Goal: Task Accomplishment & Management: Manage account settings

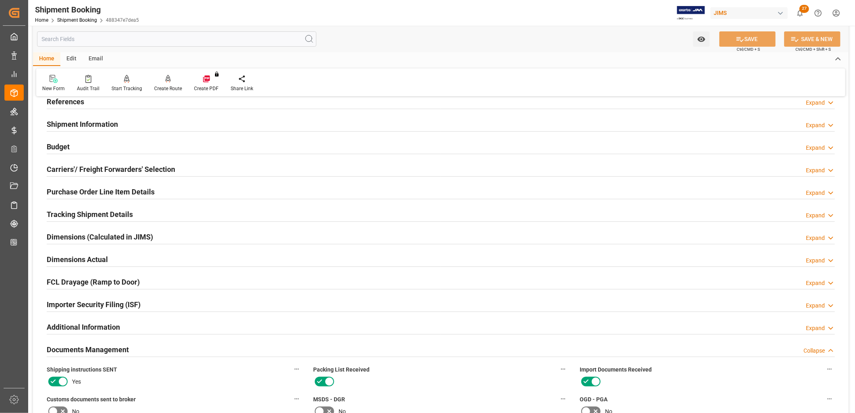
scroll to position [45, 0]
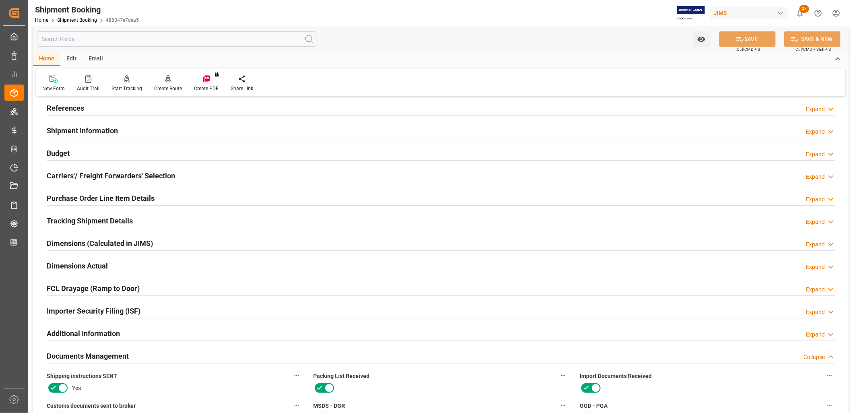
click at [114, 193] on h2 "Purchase Order Line Item Details" at bounding box center [101, 198] width 108 height 11
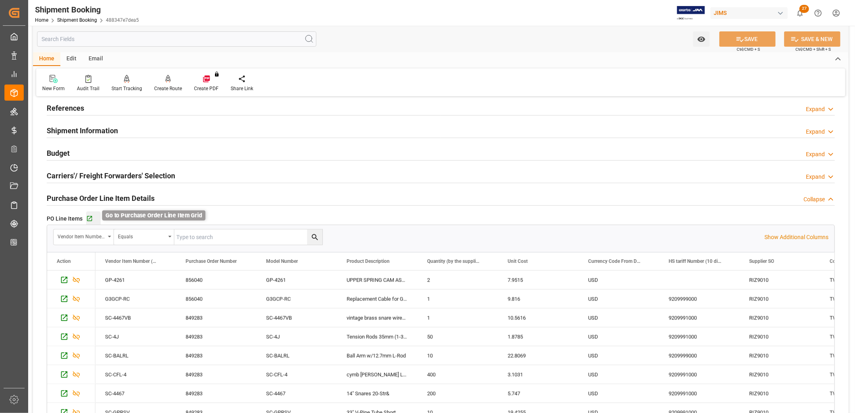
click at [90, 216] on icon "button" at bounding box center [89, 218] width 5 height 5
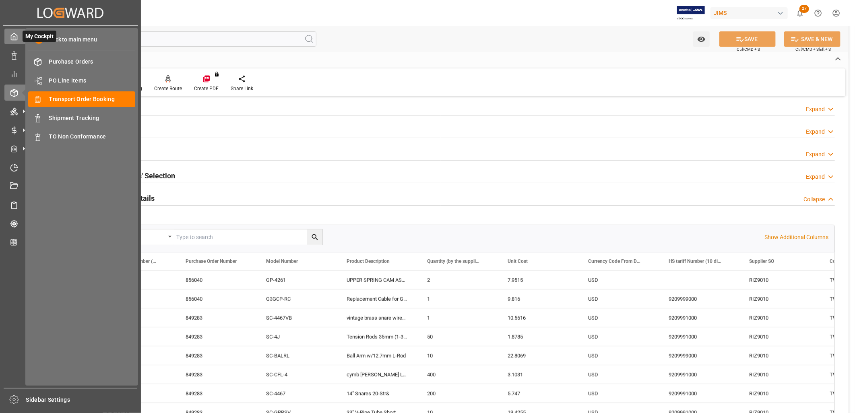
click at [11, 37] on icon at bounding box center [14, 37] width 8 height 8
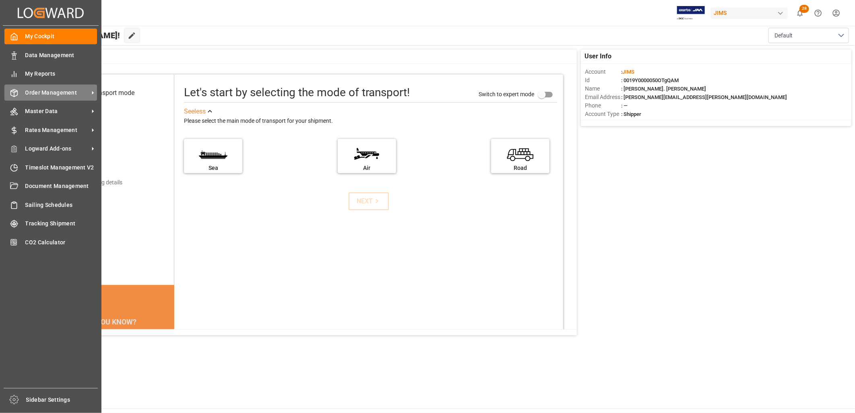
click at [50, 92] on span "Order Management" at bounding box center [57, 93] width 64 height 8
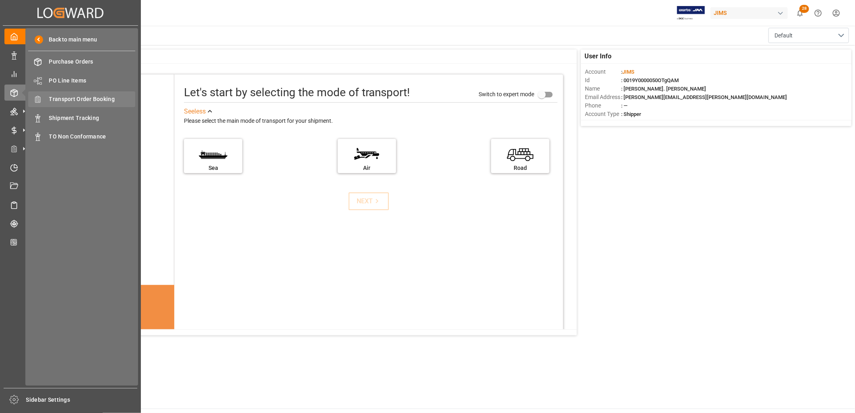
click at [95, 99] on span "Transport Order Booking" at bounding box center [92, 99] width 87 height 8
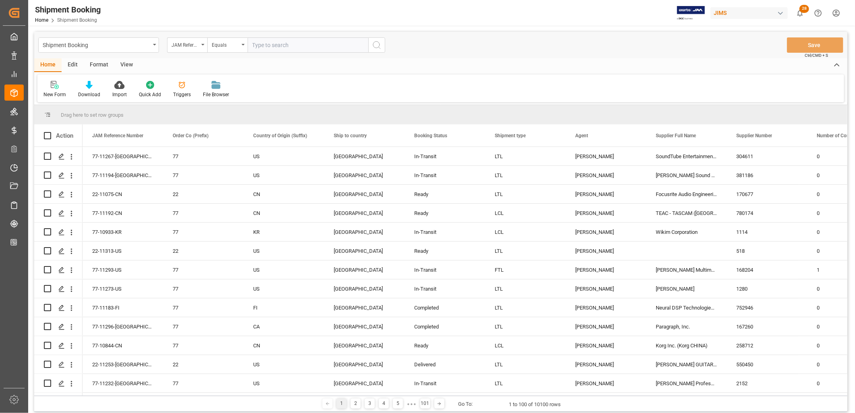
click at [252, 46] on input "text" at bounding box center [308, 44] width 121 height 15
type input "77-11208-DE"
click at [378, 46] on icon "search button" at bounding box center [377, 45] width 10 height 10
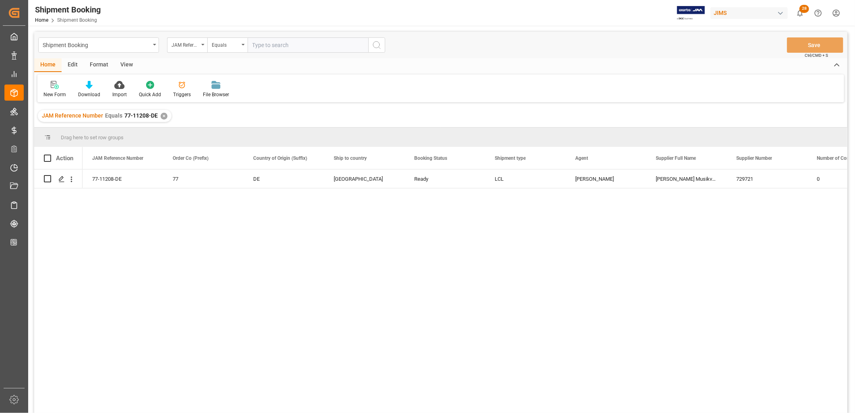
click at [161, 115] on div "✕" at bounding box center [164, 116] width 7 height 7
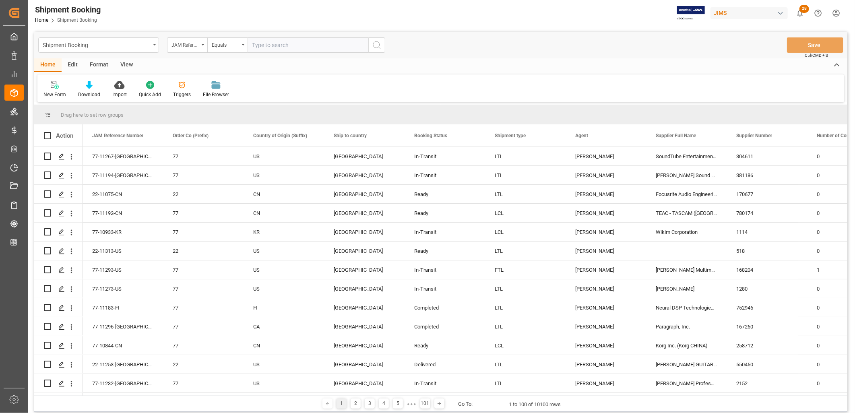
click at [254, 45] on input "text" at bounding box center [308, 44] width 121 height 15
paste input "77-10837-CN"
type input "77-10837-CN"
click at [377, 43] on icon "search button" at bounding box center [377, 45] width 10 height 10
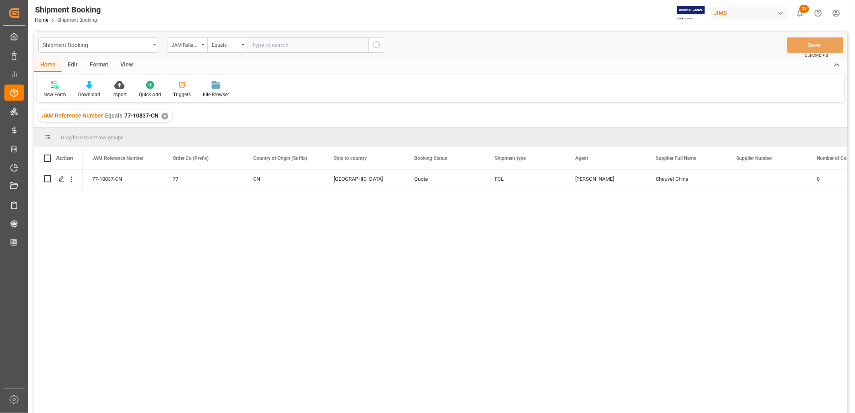
click at [163, 117] on div "✕" at bounding box center [164, 116] width 7 height 7
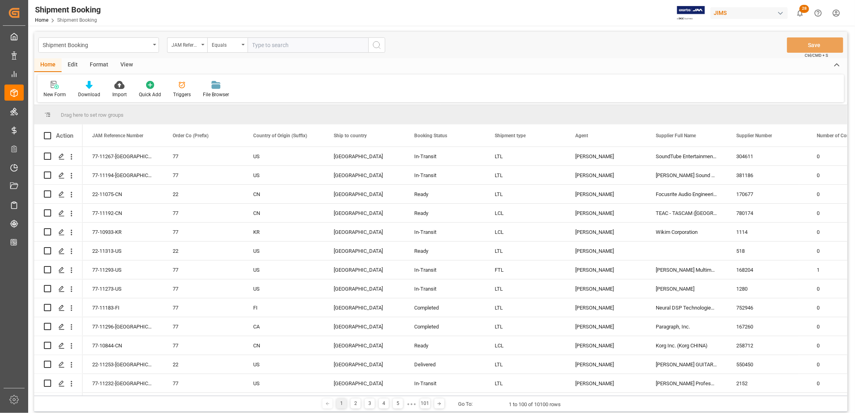
click at [255, 45] on input "text" at bounding box center [308, 44] width 121 height 15
type input "77-10164-CN"
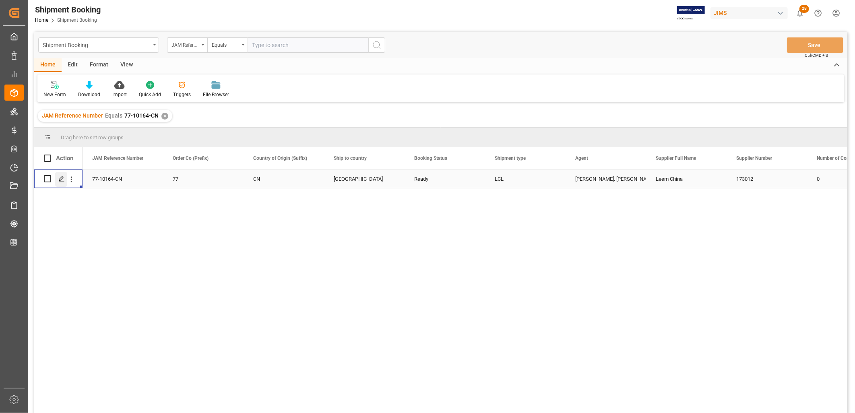
click at [61, 177] on polygon "Press SPACE to select this row." at bounding box center [61, 178] width 4 height 4
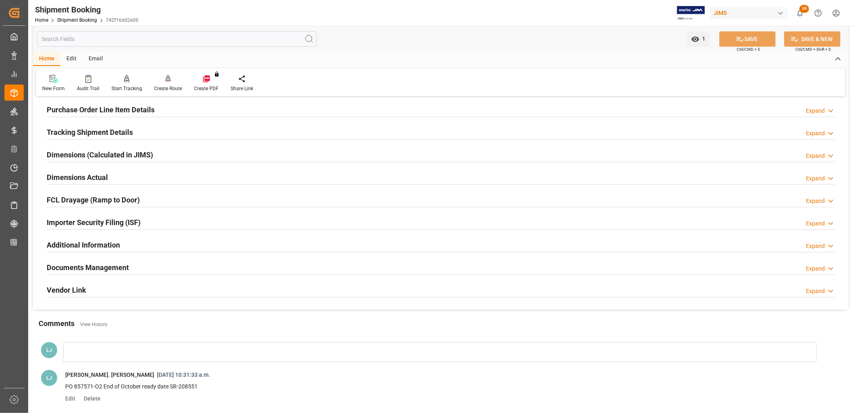
scroll to position [134, 0]
click at [114, 264] on h2 "Documents Management" at bounding box center [88, 266] width 82 height 11
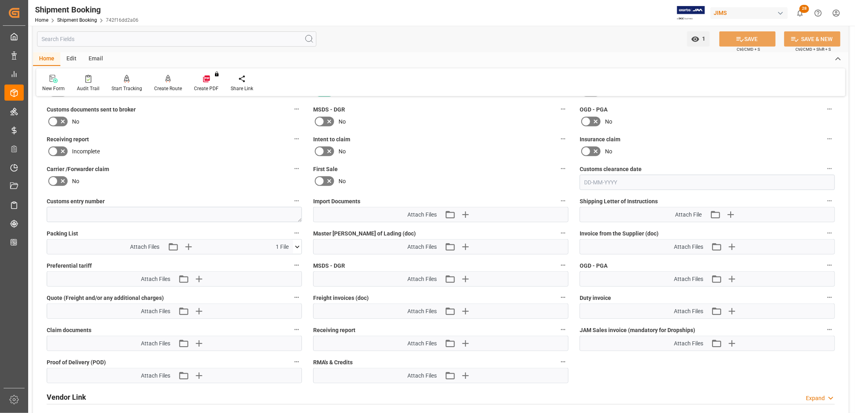
scroll to position [357, 0]
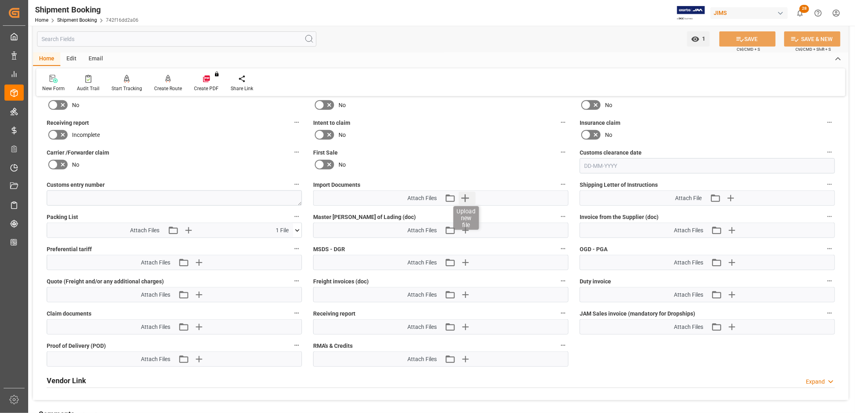
click at [467, 195] on icon "button" at bounding box center [465, 198] width 8 height 8
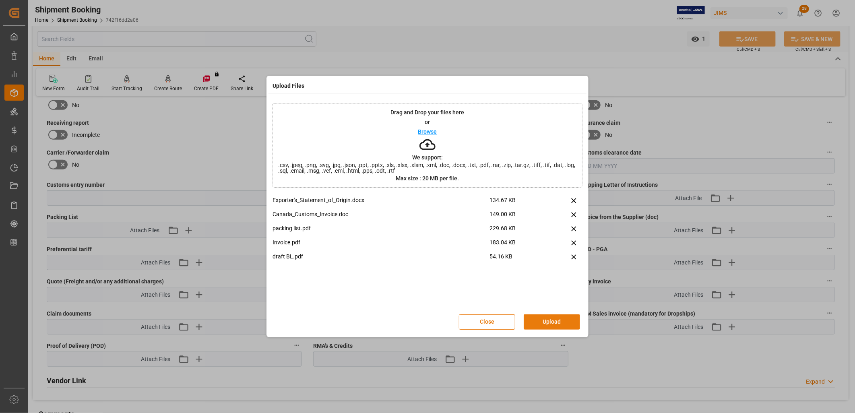
click at [549, 320] on button "Upload" at bounding box center [552, 321] width 56 height 15
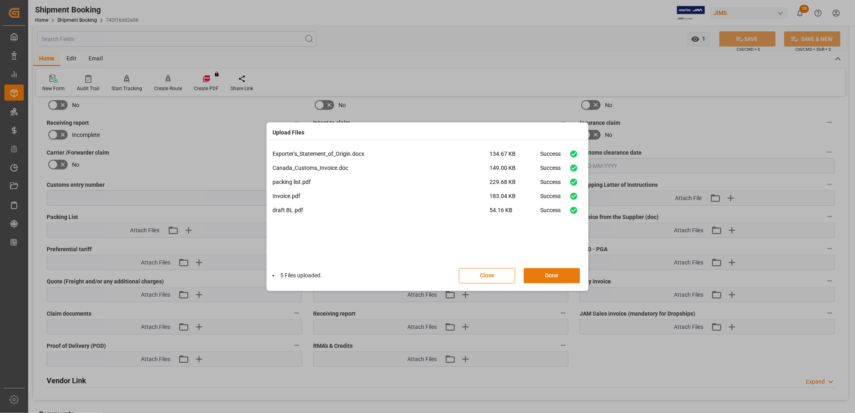
click at [552, 268] on button "Done" at bounding box center [552, 275] width 56 height 15
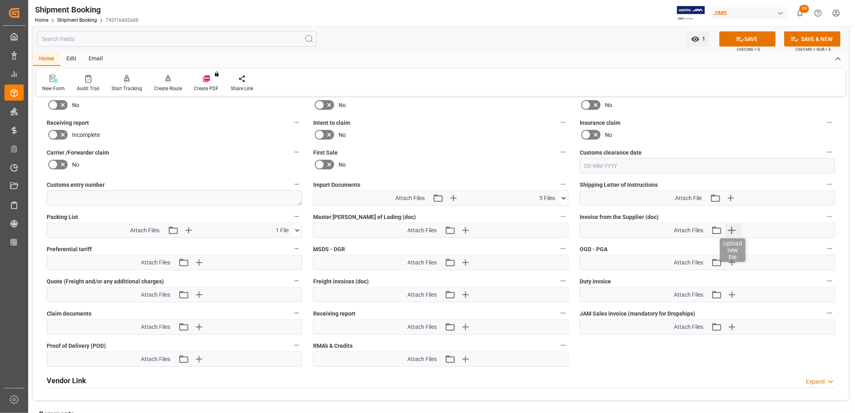
click at [735, 228] on icon "button" at bounding box center [732, 231] width 8 height 8
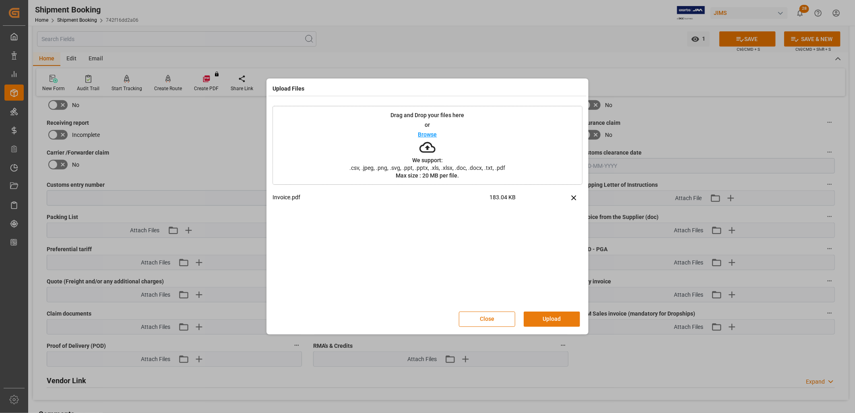
click at [559, 317] on button "Upload" at bounding box center [552, 319] width 56 height 15
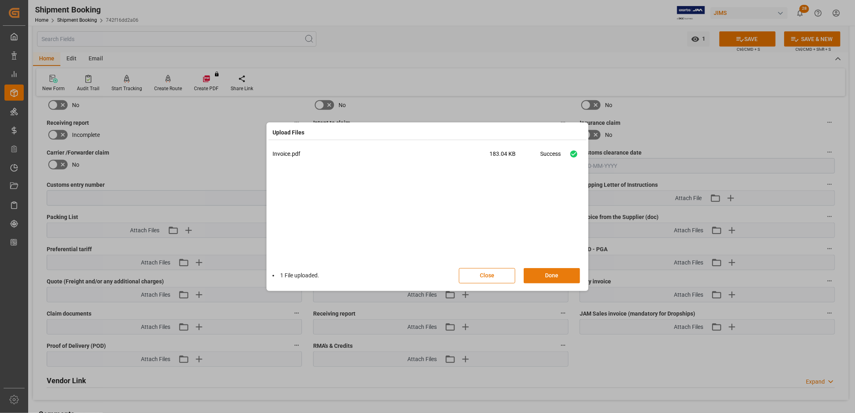
click at [557, 275] on button "Done" at bounding box center [552, 275] width 56 height 15
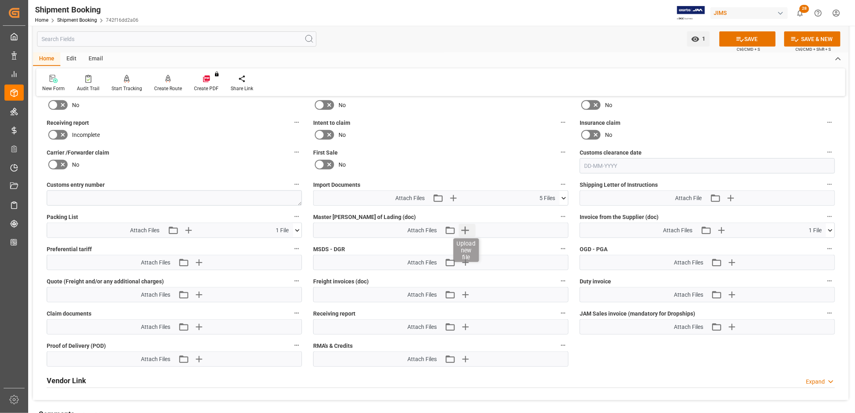
click at [464, 227] on icon "button" at bounding box center [465, 230] width 13 height 13
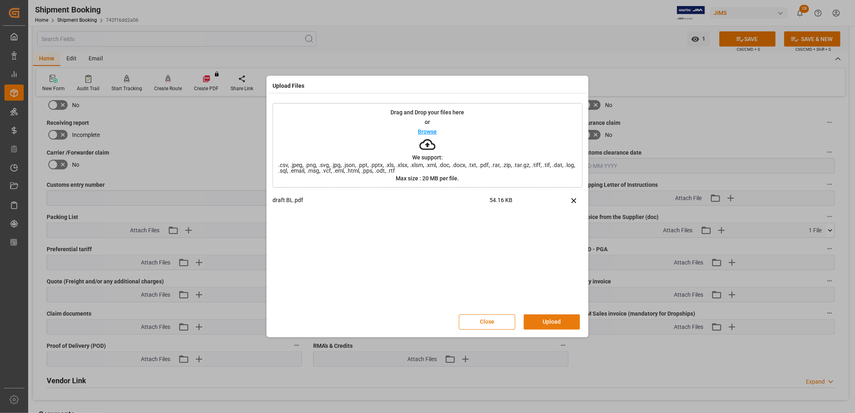
click at [558, 324] on button "Upload" at bounding box center [552, 321] width 56 height 15
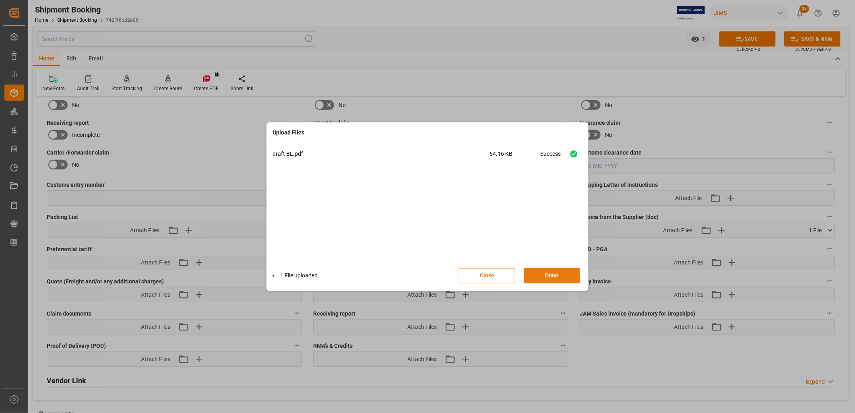
click at [558, 276] on button "Done" at bounding box center [552, 275] width 56 height 15
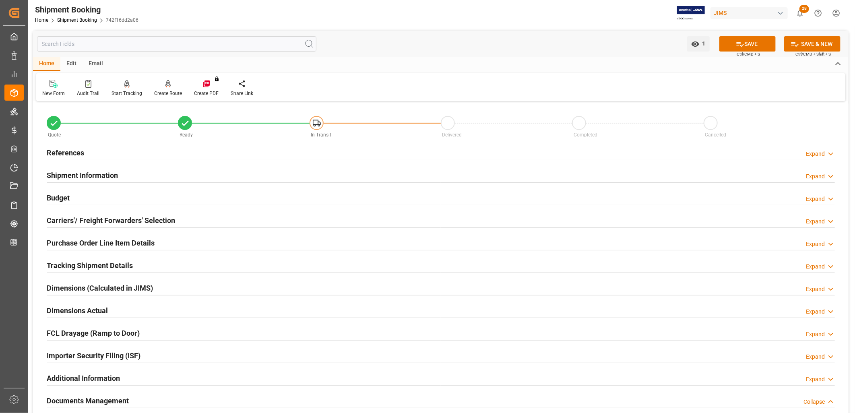
scroll to position [45, 0]
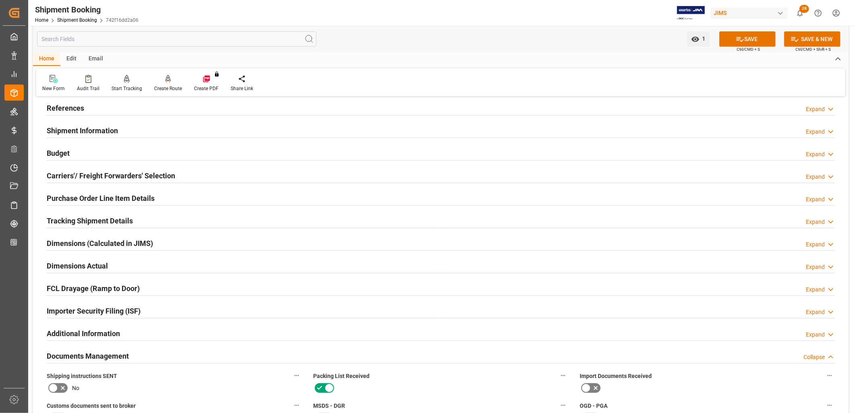
click at [77, 109] on h2 "References" at bounding box center [65, 108] width 37 height 11
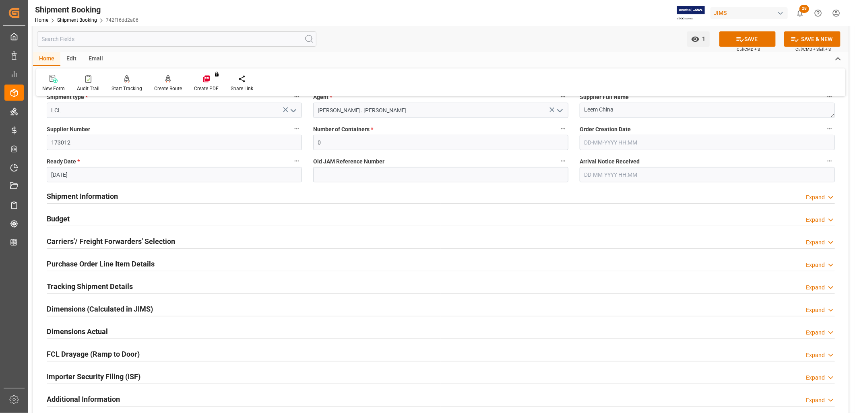
scroll to position [179, 0]
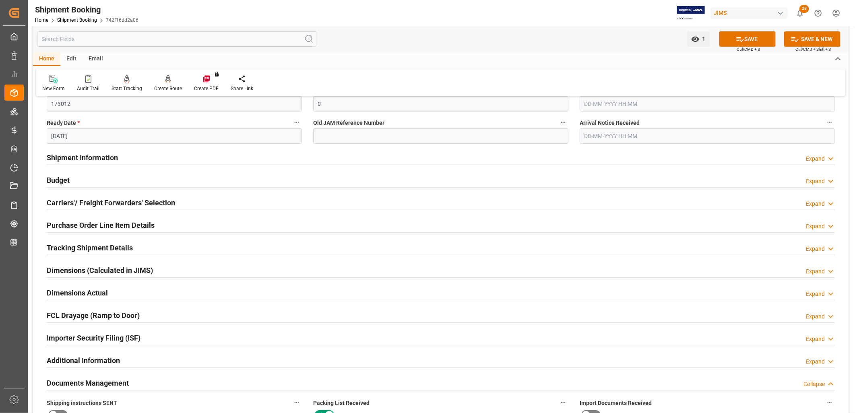
click at [109, 226] on h2 "Purchase Order Line Item Details" at bounding box center [101, 225] width 108 height 11
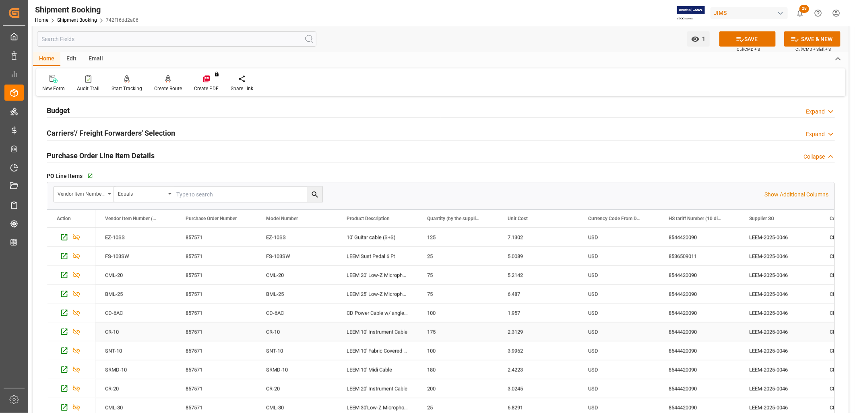
scroll to position [223, 0]
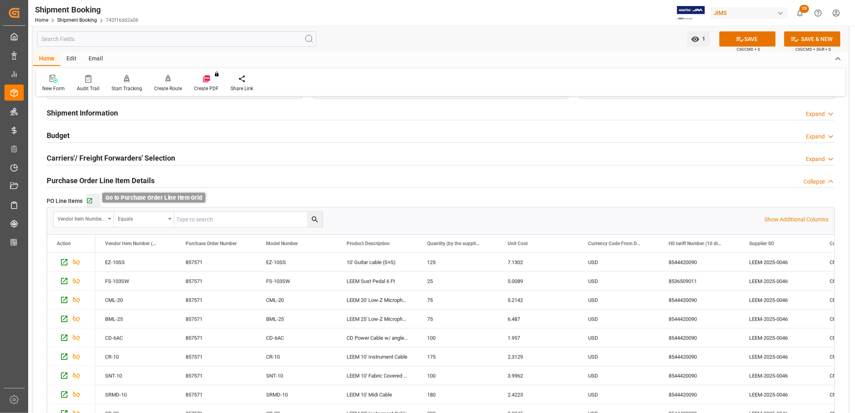
click at [89, 198] on icon "button" at bounding box center [89, 200] width 5 height 5
click at [89, 200] on icon "button" at bounding box center [89, 200] width 5 height 5
click at [43, 58] on div "Home" at bounding box center [46, 59] width 27 height 14
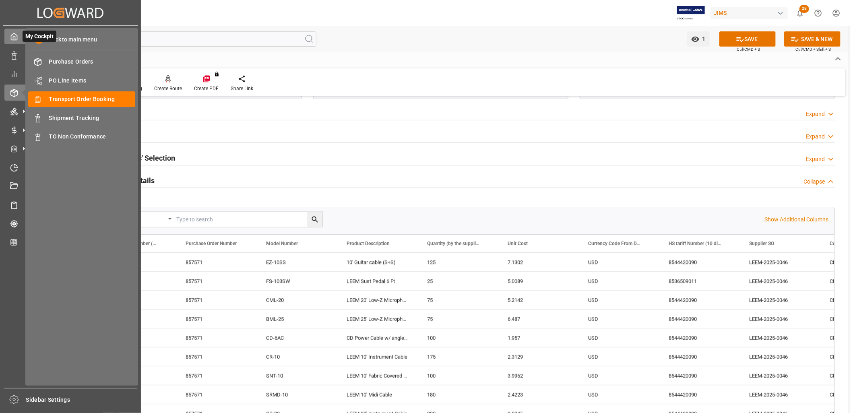
click at [13, 34] on icon at bounding box center [14, 37] width 8 height 8
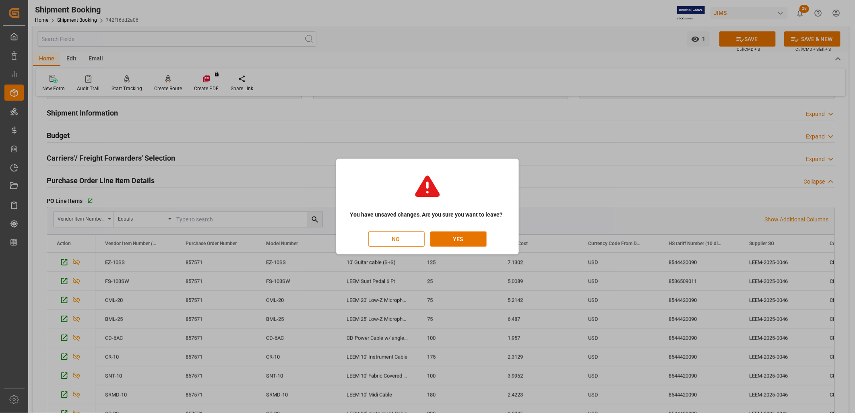
click at [392, 240] on button "NO" at bounding box center [396, 238] width 56 height 15
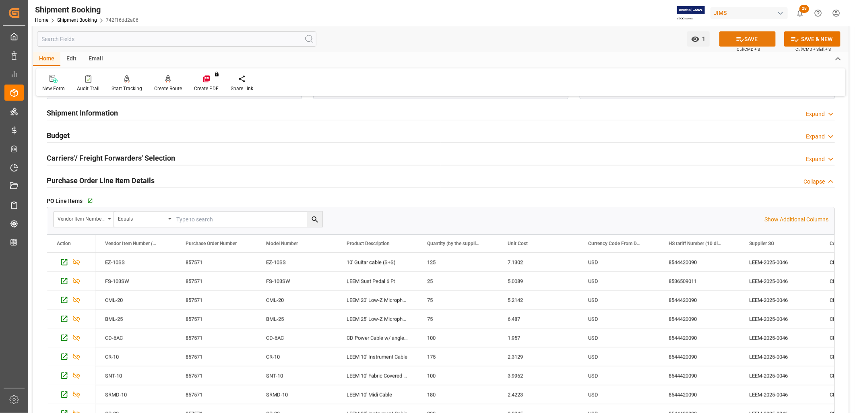
click at [742, 35] on icon at bounding box center [740, 39] width 8 height 8
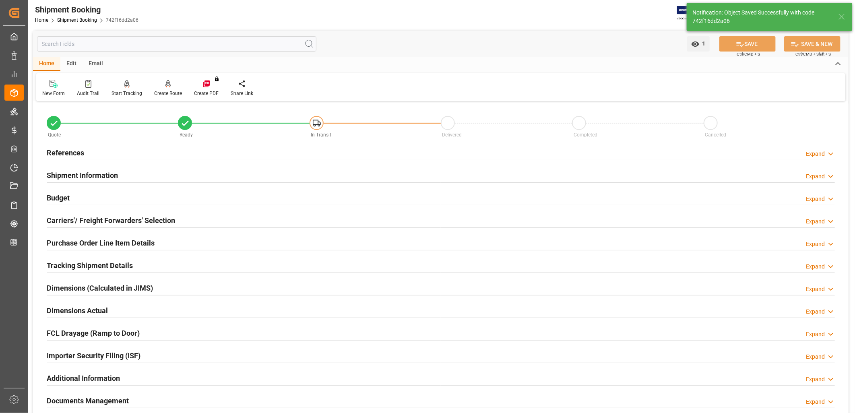
scroll to position [229, 0]
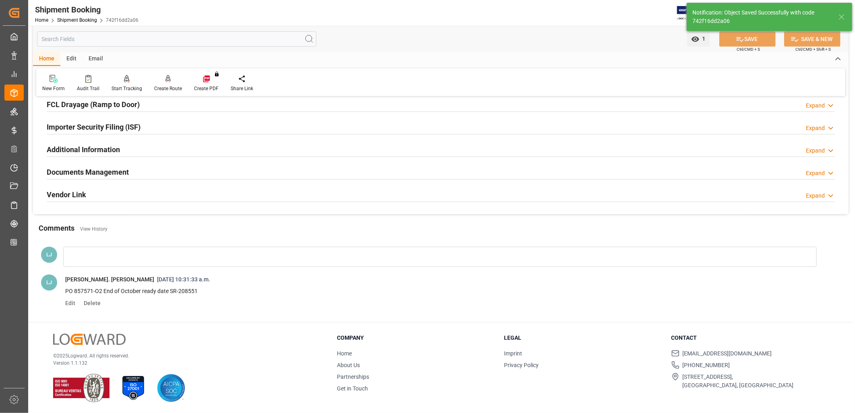
click at [97, 165] on div "Documents Management" at bounding box center [88, 171] width 82 height 15
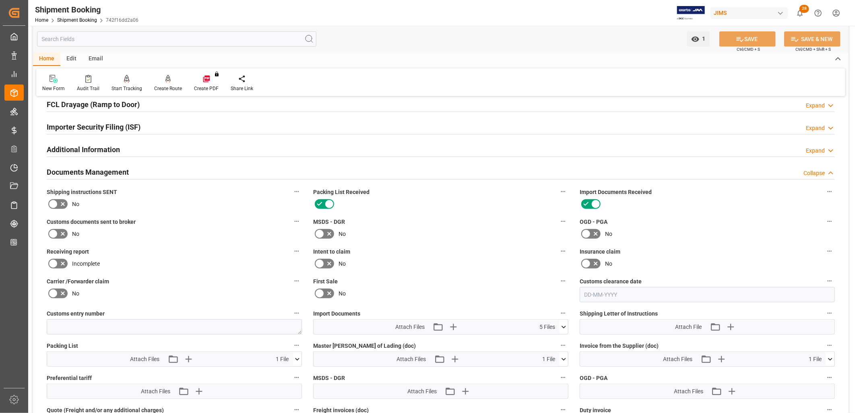
click at [55, 203] on icon at bounding box center [53, 204] width 10 height 10
click at [0, 0] on input "checkbox" at bounding box center [0, 0] width 0 height 0
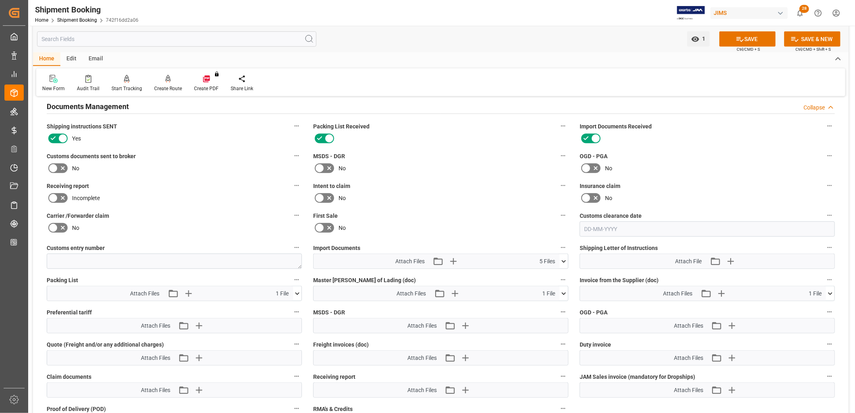
scroll to position [318, 0]
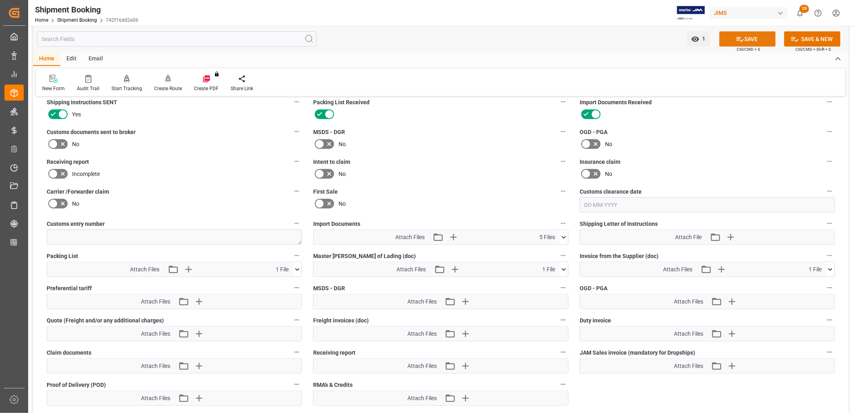
click at [749, 39] on button "SAVE" at bounding box center [747, 38] width 56 height 15
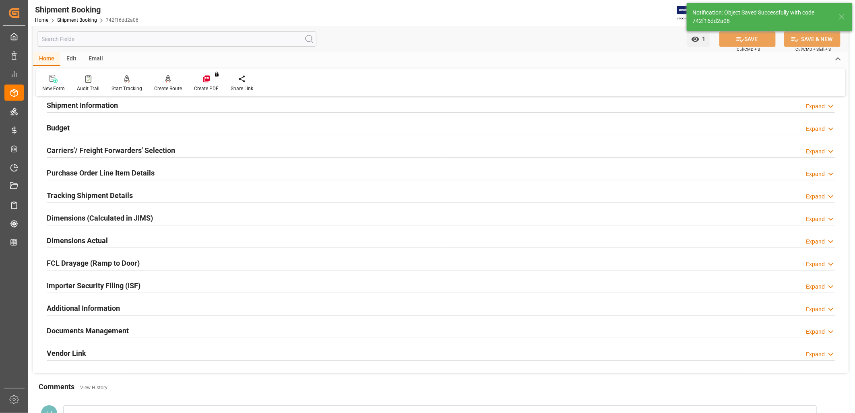
scroll to position [89, 0]
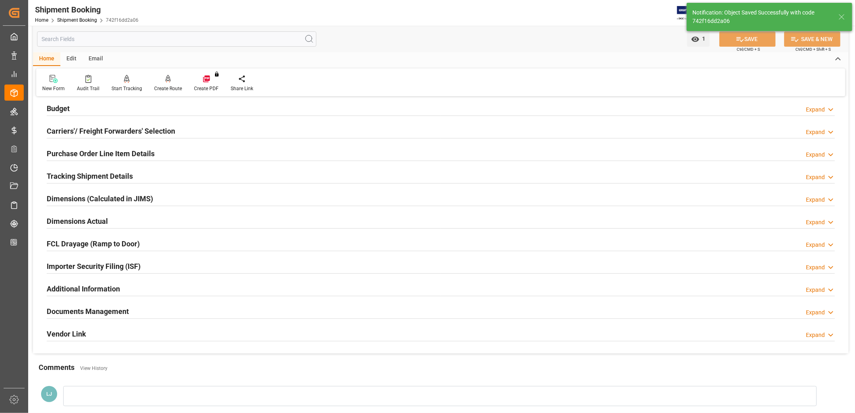
click at [123, 149] on h2 "Purchase Order Line Item Details" at bounding box center [101, 153] width 108 height 11
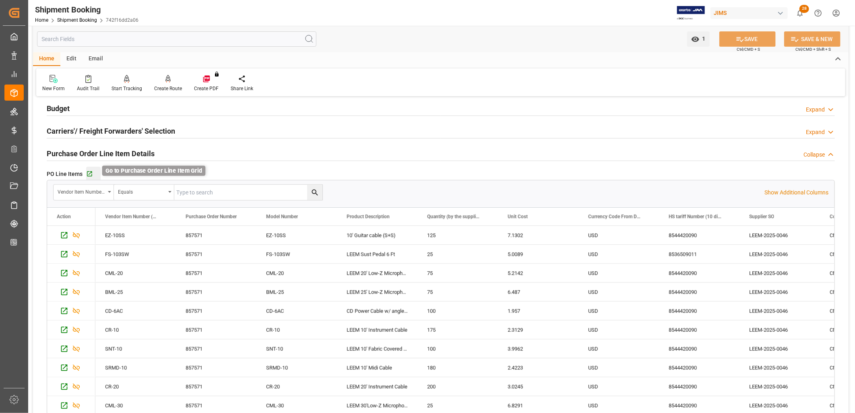
click at [90, 172] on icon "button" at bounding box center [89, 173] width 5 height 5
click at [62, 109] on h2 "Budget" at bounding box center [58, 108] width 23 height 11
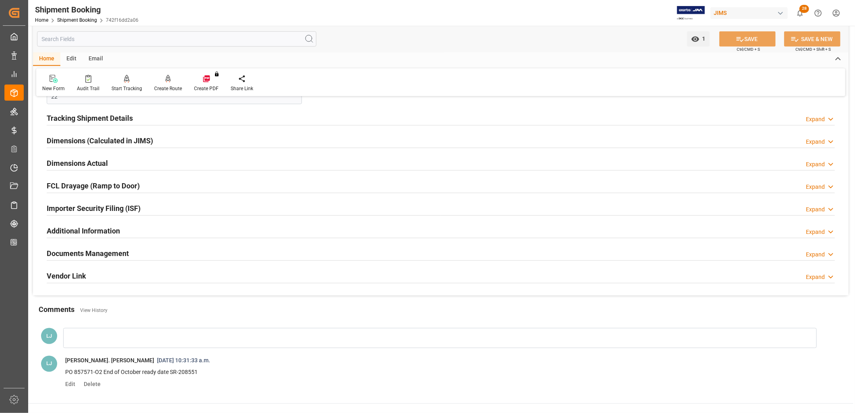
scroll to position [626, 0]
click at [111, 250] on h2 "Documents Management" at bounding box center [88, 252] width 82 height 11
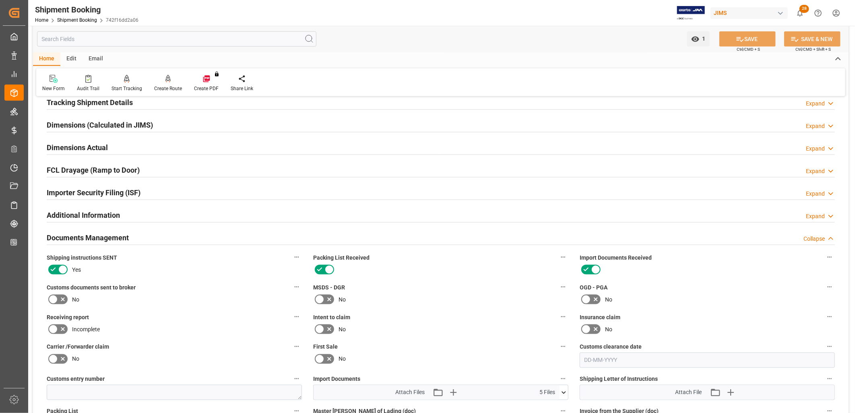
scroll to position [805, 0]
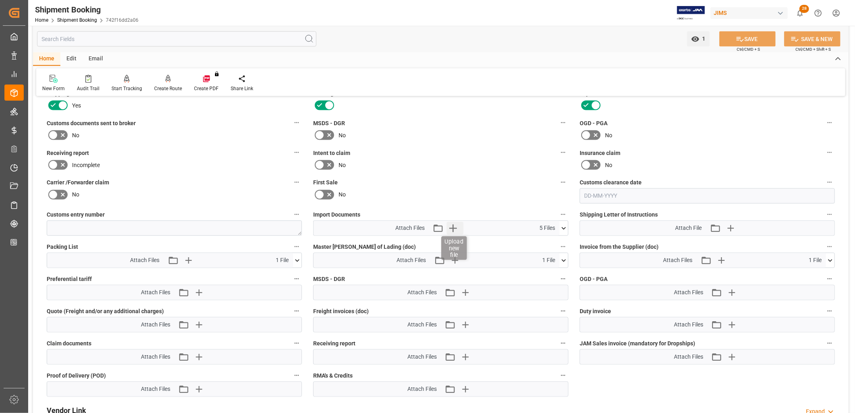
click at [453, 224] on icon "button" at bounding box center [453, 228] width 13 height 13
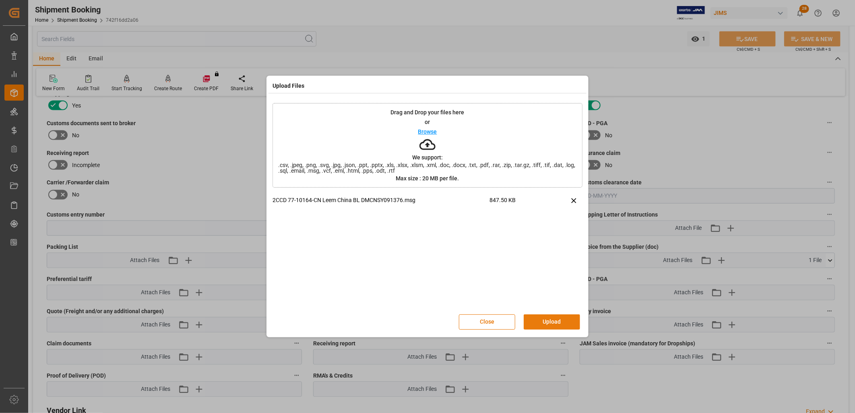
click at [555, 320] on button "Upload" at bounding box center [552, 321] width 56 height 15
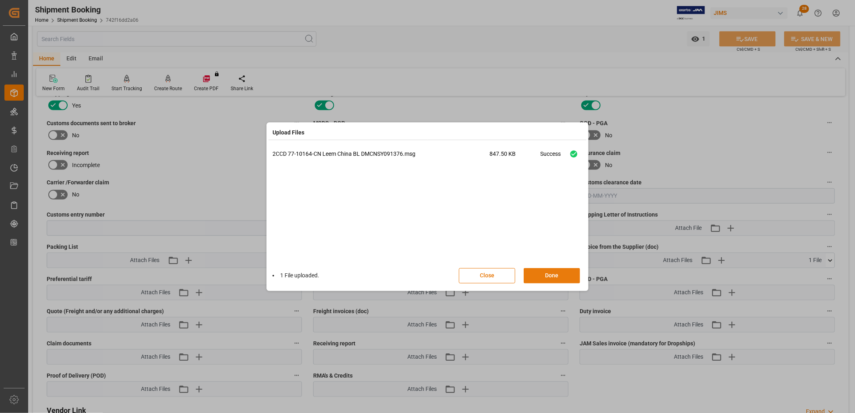
click at [553, 275] on button "Done" at bounding box center [552, 275] width 56 height 15
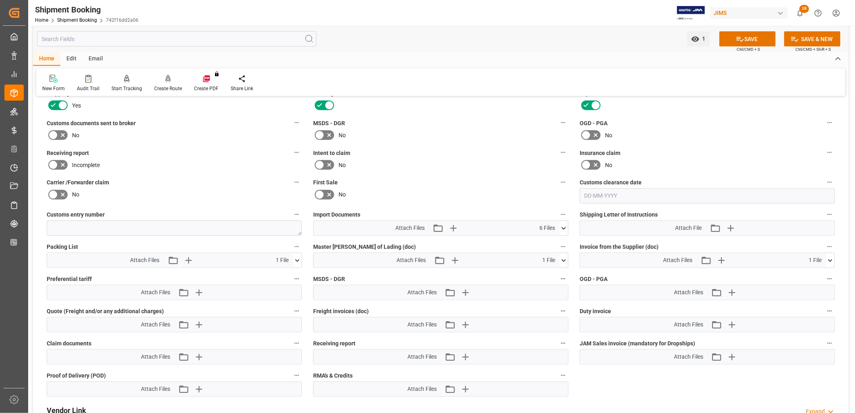
click at [50, 130] on icon at bounding box center [53, 135] width 10 height 10
click at [0, 0] on input "checkbox" at bounding box center [0, 0] width 0 height 0
click at [751, 38] on button "SAVE" at bounding box center [747, 38] width 56 height 15
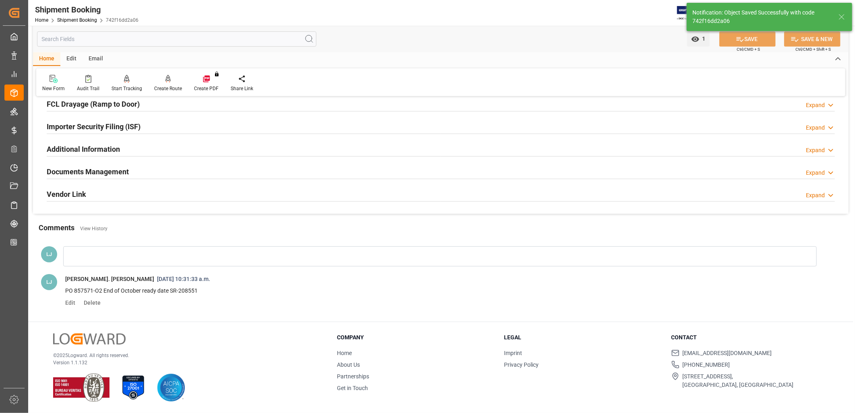
scroll to position [229, 0]
click at [731, 226] on div "Comments View History" at bounding box center [441, 229] width 804 height 14
click at [97, 164] on div "Documents Management" at bounding box center [88, 170] width 82 height 15
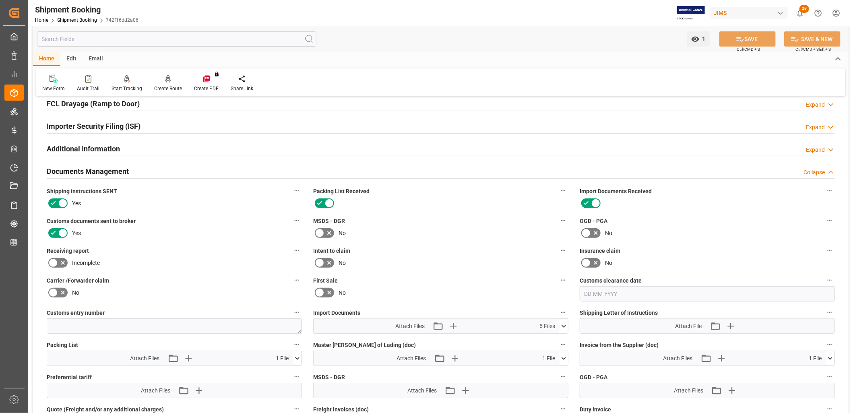
scroll to position [327, 0]
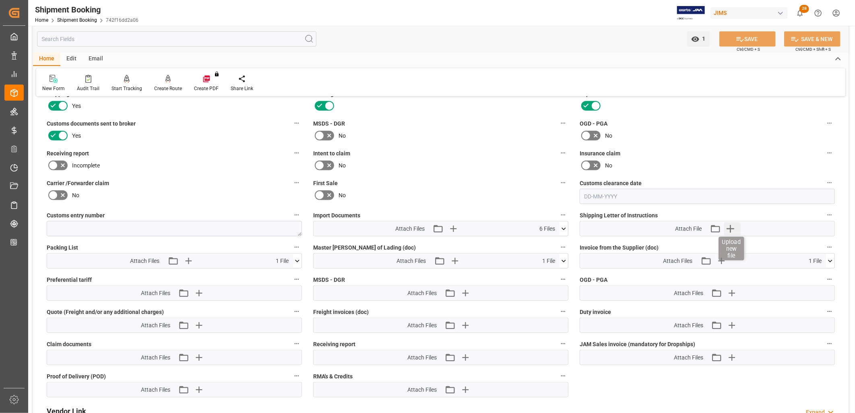
click at [733, 225] on icon "button" at bounding box center [730, 228] width 13 height 13
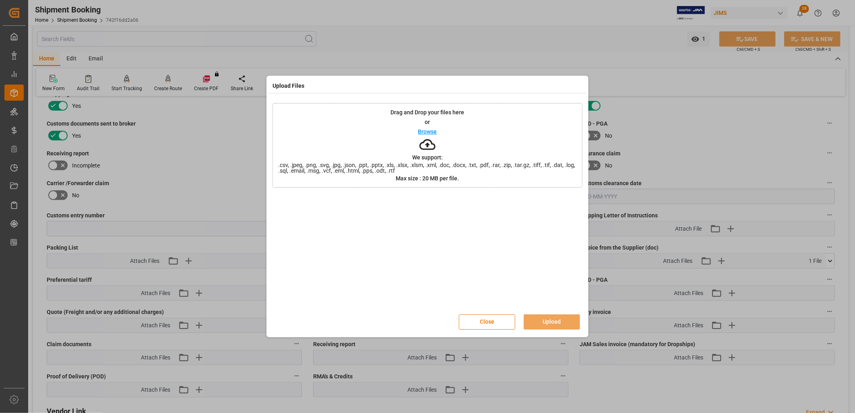
click at [431, 133] on p "Browse" at bounding box center [427, 132] width 19 height 6
click at [549, 321] on button "Upload" at bounding box center [552, 321] width 56 height 15
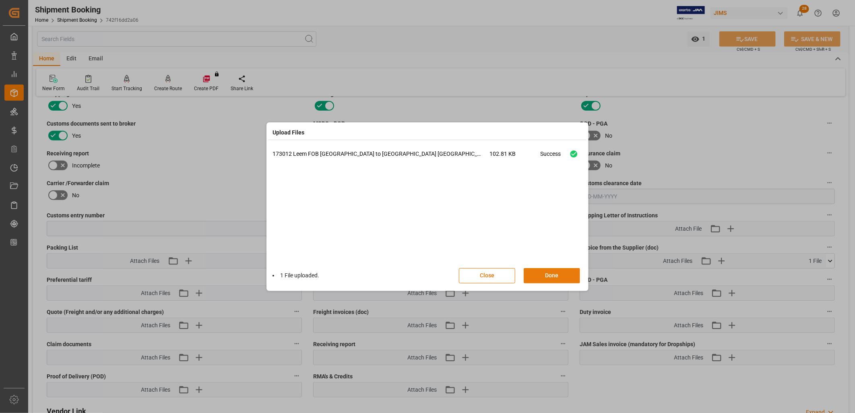
click at [561, 275] on button "Done" at bounding box center [552, 275] width 56 height 15
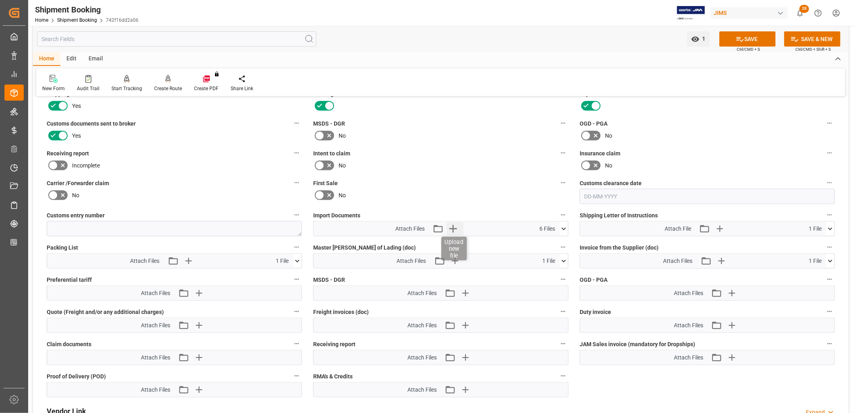
click at [452, 225] on icon "button" at bounding box center [453, 229] width 8 height 8
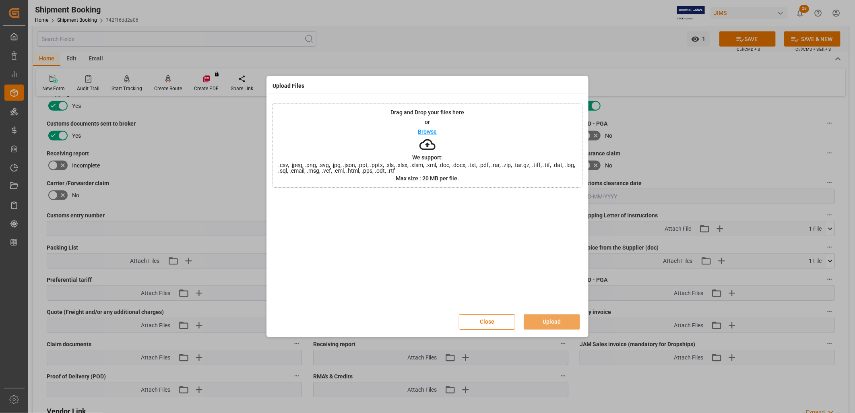
click at [421, 132] on p "Browse" at bounding box center [427, 132] width 19 height 6
click at [551, 319] on button "Upload" at bounding box center [552, 321] width 56 height 15
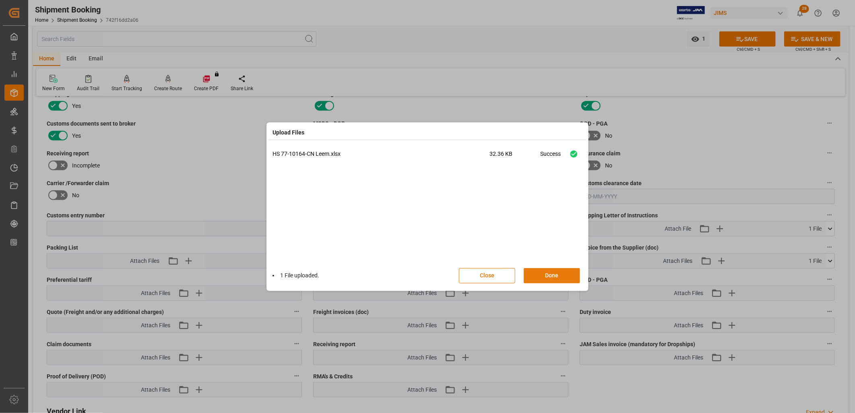
click at [556, 271] on button "Done" at bounding box center [552, 275] width 56 height 15
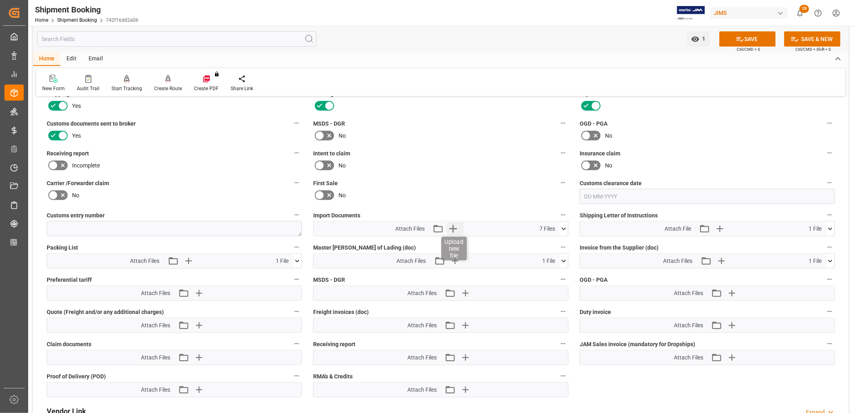
click at [454, 225] on icon "button" at bounding box center [453, 228] width 13 height 13
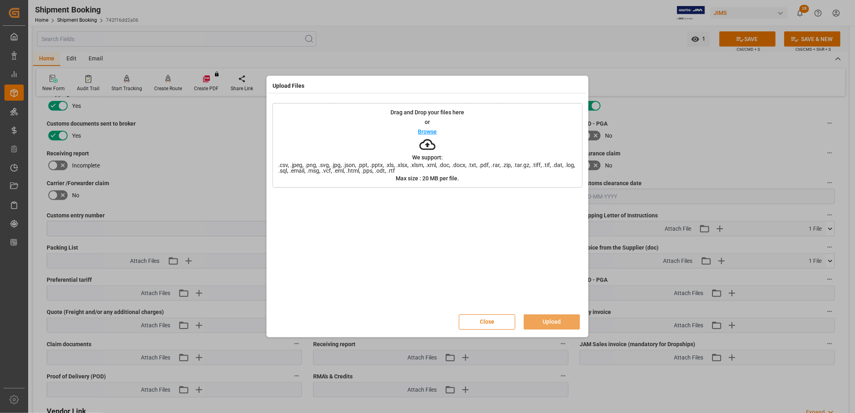
drag, startPoint x: 487, startPoint y: 322, endPoint x: 497, endPoint y: 303, distance: 21.3
click at [487, 321] on button "Close" at bounding box center [487, 321] width 56 height 15
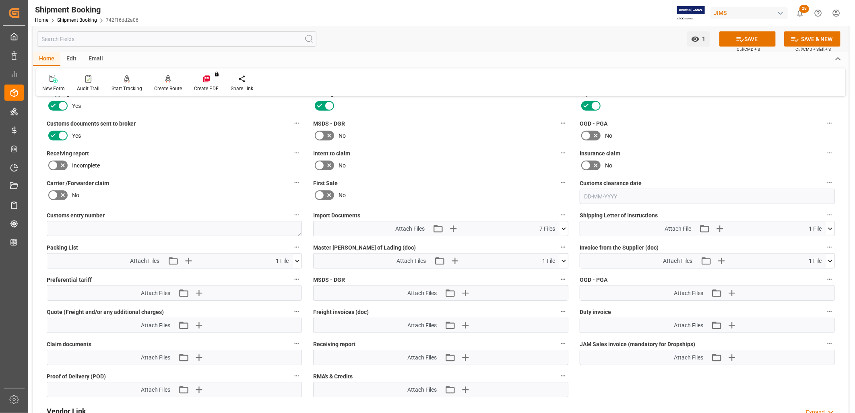
click at [562, 225] on icon at bounding box center [563, 229] width 8 height 8
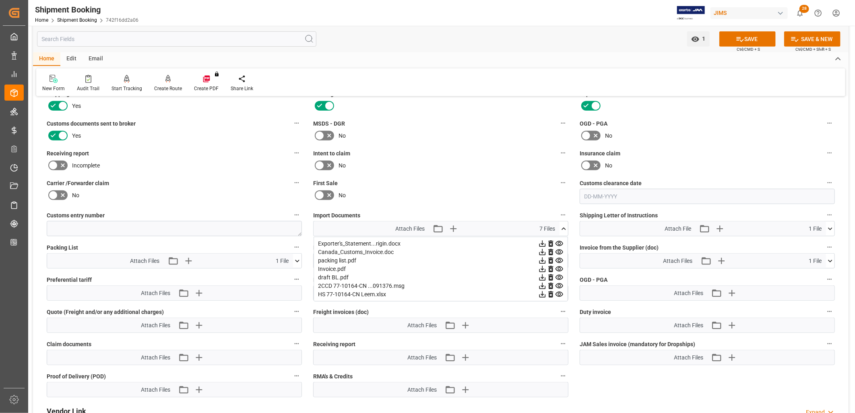
click at [563, 227] on icon at bounding box center [563, 228] width 4 height 2
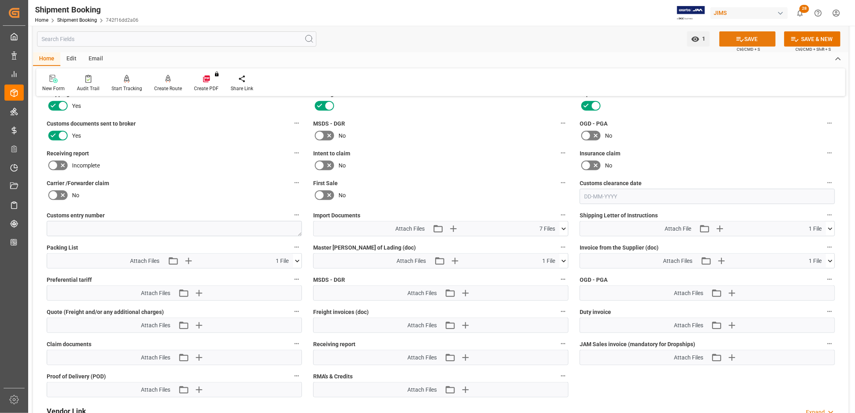
click at [749, 37] on button "SAVE" at bounding box center [747, 38] width 56 height 15
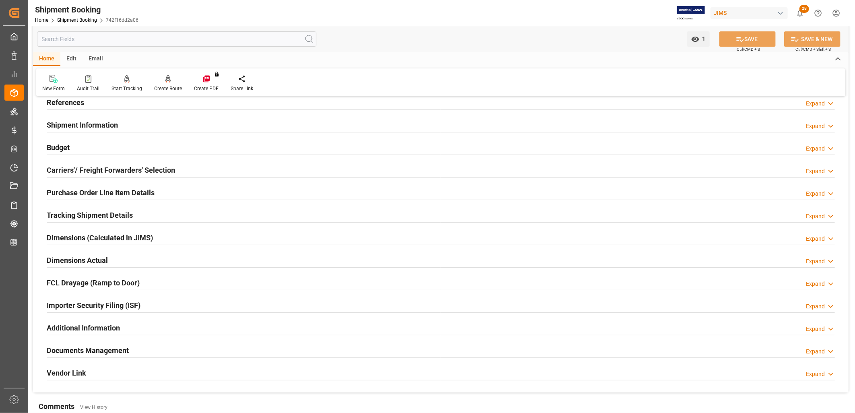
scroll to position [0, 0]
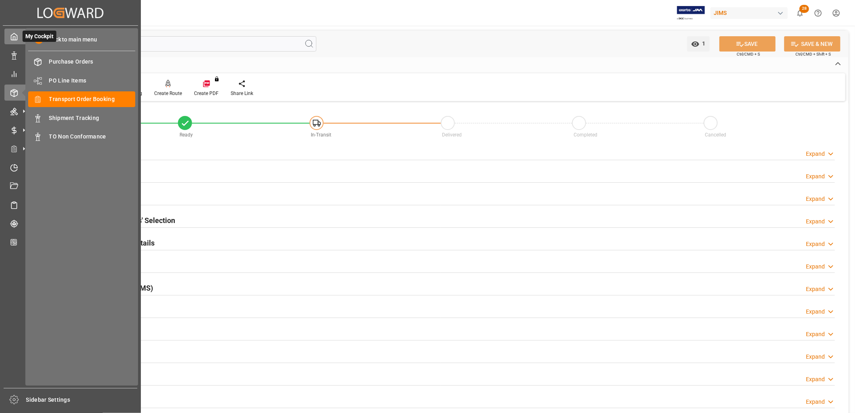
click at [14, 35] on icon at bounding box center [14, 37] width 8 height 8
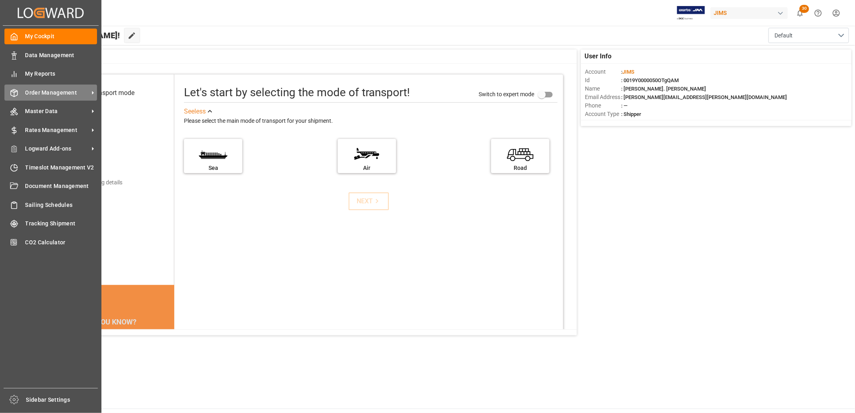
click at [74, 90] on span "Order Management" at bounding box center [57, 93] width 64 height 8
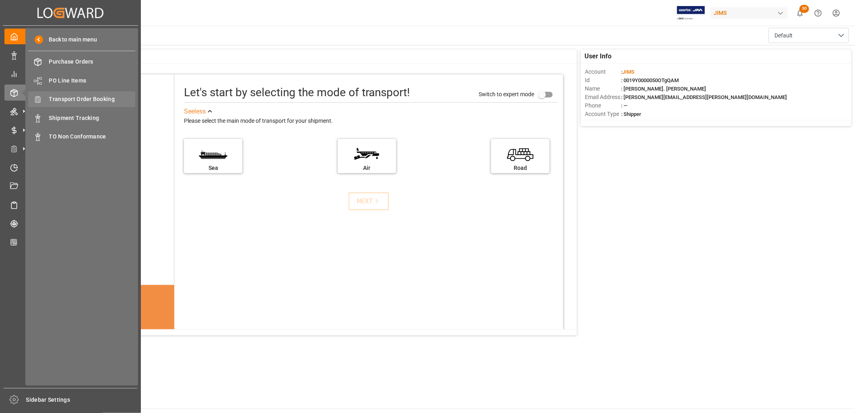
click at [100, 98] on span "Transport Order Booking" at bounding box center [92, 99] width 87 height 8
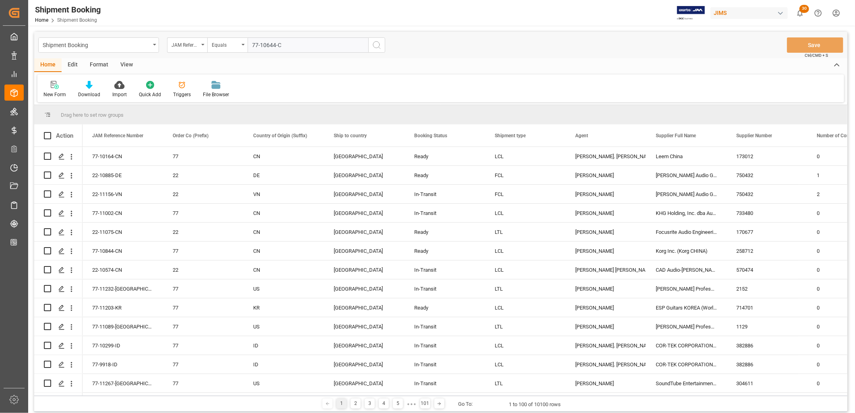
type input "77-10644-CN"
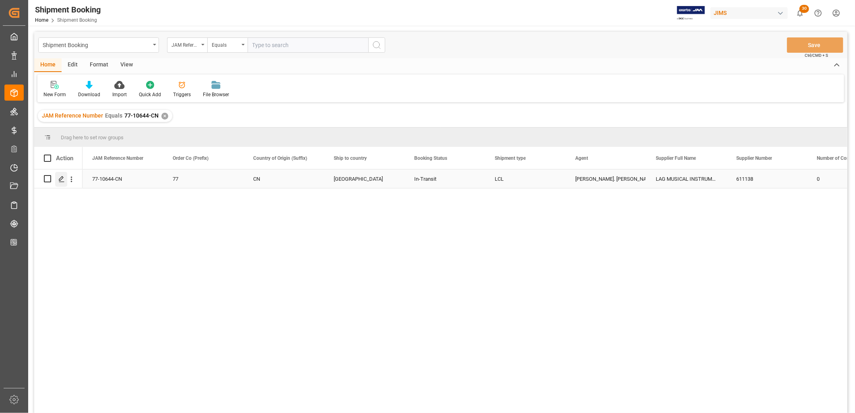
click at [61, 176] on icon "Press SPACE to select this row." at bounding box center [61, 179] width 6 height 6
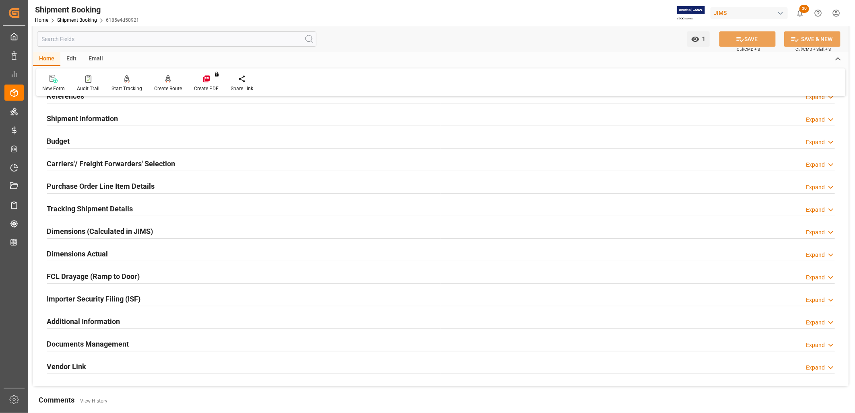
scroll to position [179, 0]
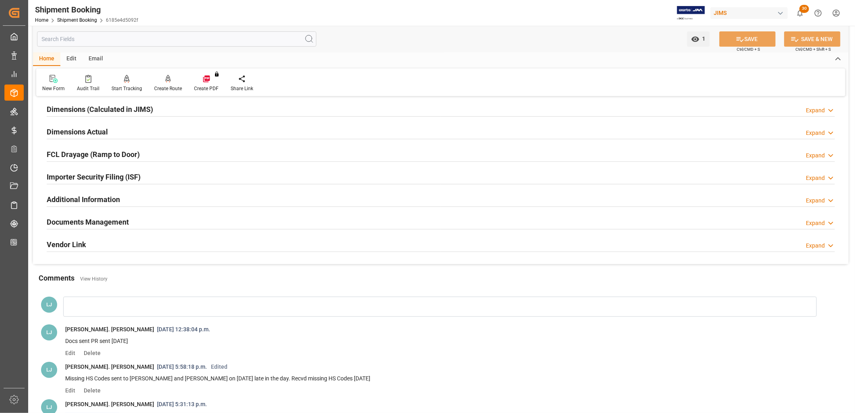
click at [118, 221] on h2 "Documents Management" at bounding box center [88, 222] width 82 height 11
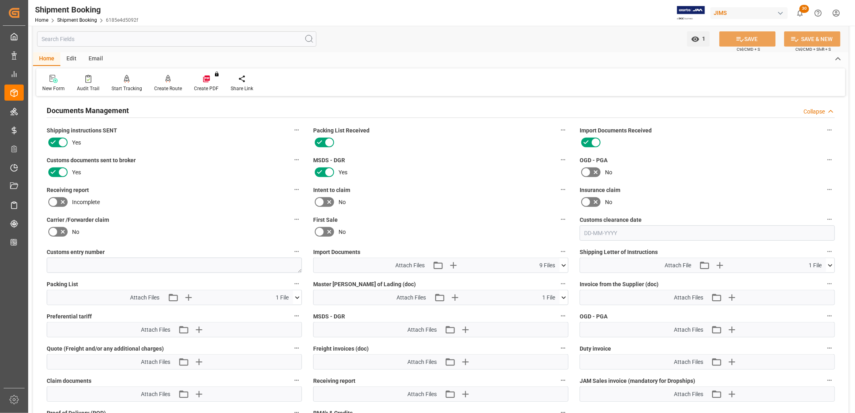
scroll to position [357, 0]
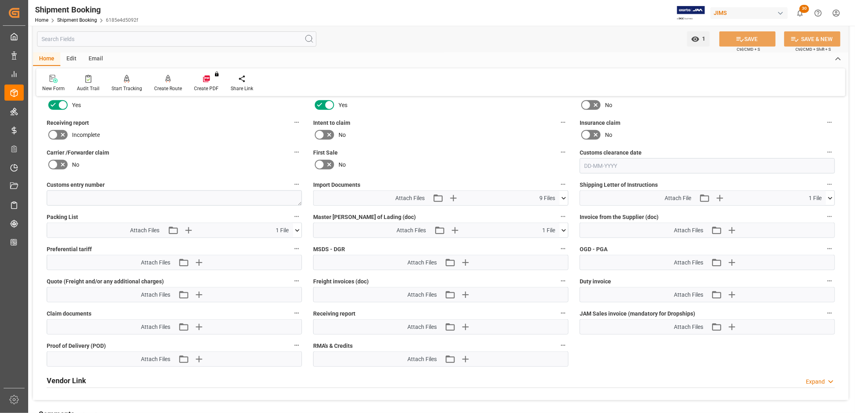
click at [564, 194] on icon at bounding box center [563, 198] width 8 height 8
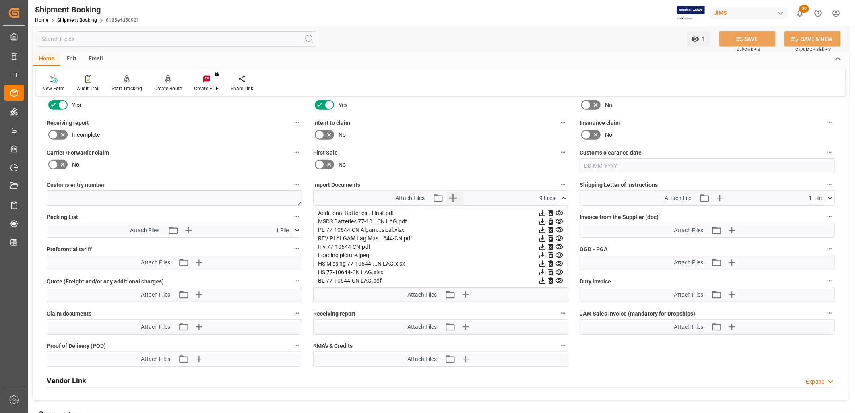
click at [453, 194] on icon "button" at bounding box center [453, 198] width 13 height 13
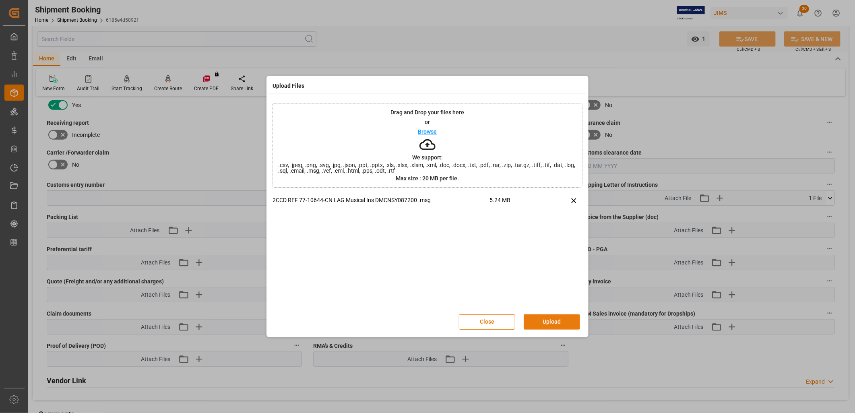
click at [561, 321] on button "Upload" at bounding box center [552, 321] width 56 height 15
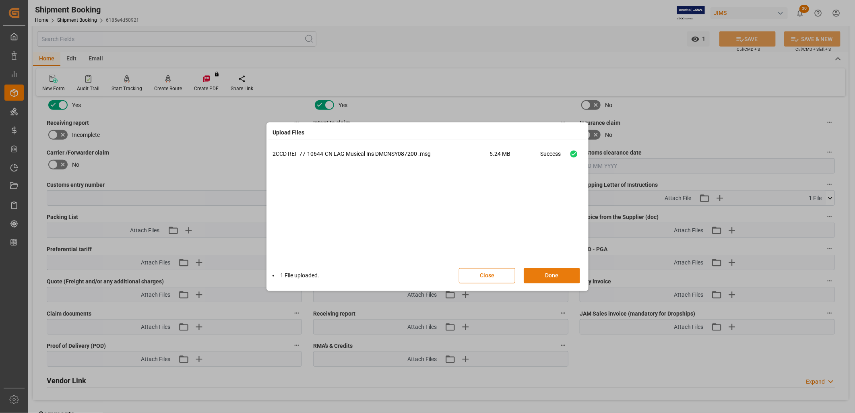
click at [556, 274] on button "Done" at bounding box center [552, 275] width 56 height 15
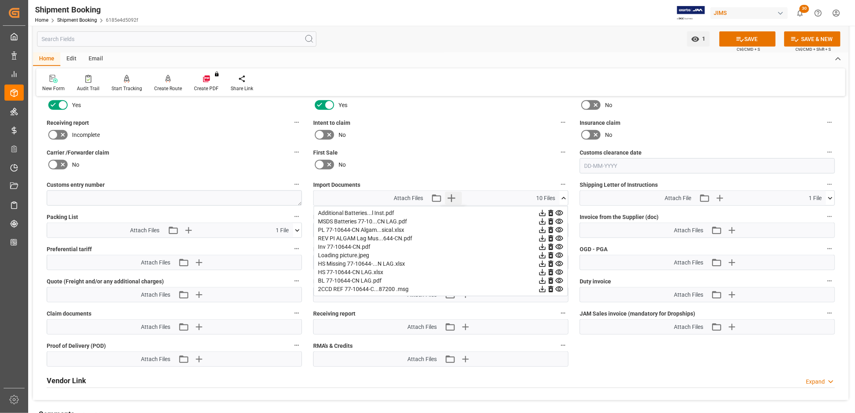
click at [450, 197] on icon "button" at bounding box center [451, 198] width 13 height 13
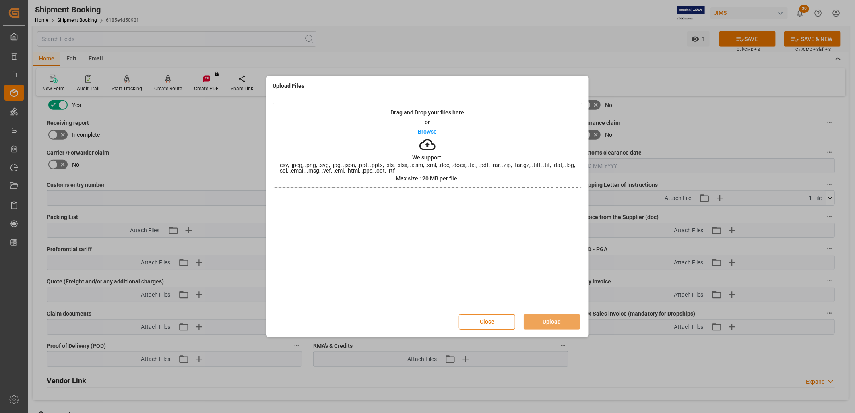
click at [427, 130] on p "Browse" at bounding box center [427, 132] width 19 height 6
click at [563, 325] on button "Upload" at bounding box center [552, 321] width 56 height 15
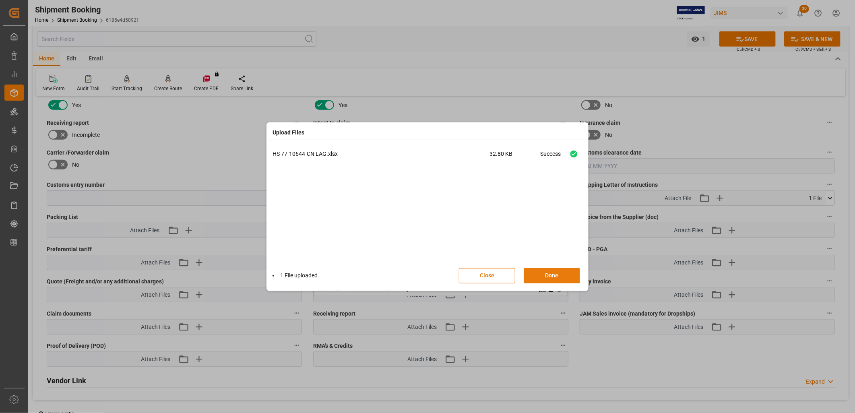
click at [556, 277] on button "Done" at bounding box center [552, 275] width 56 height 15
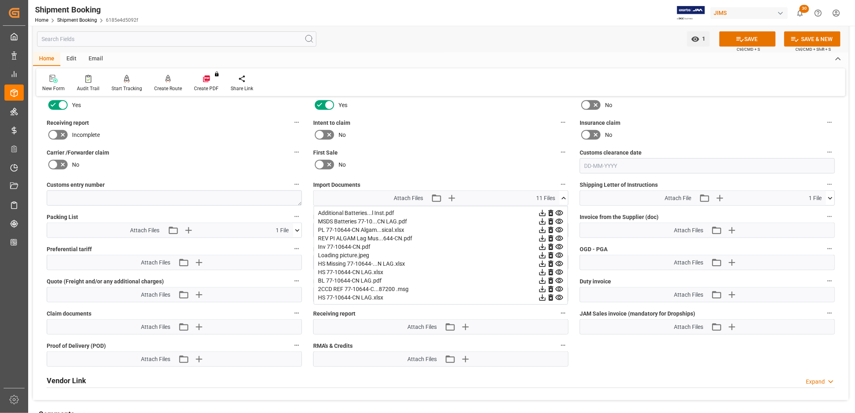
click at [563, 194] on icon at bounding box center [563, 198] width 8 height 8
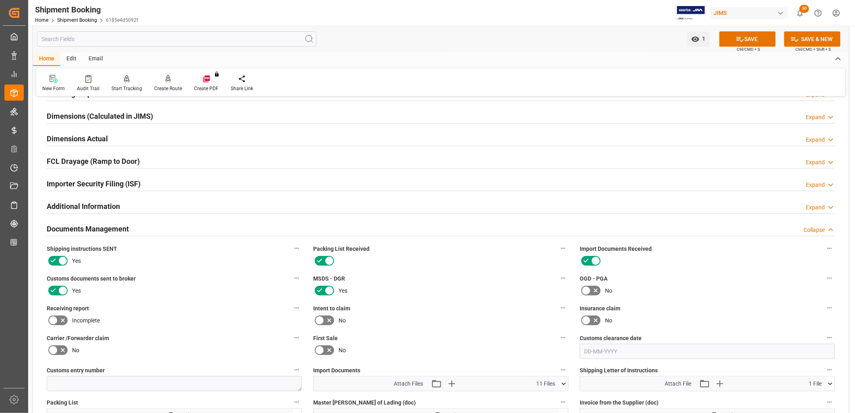
scroll to position [0, 0]
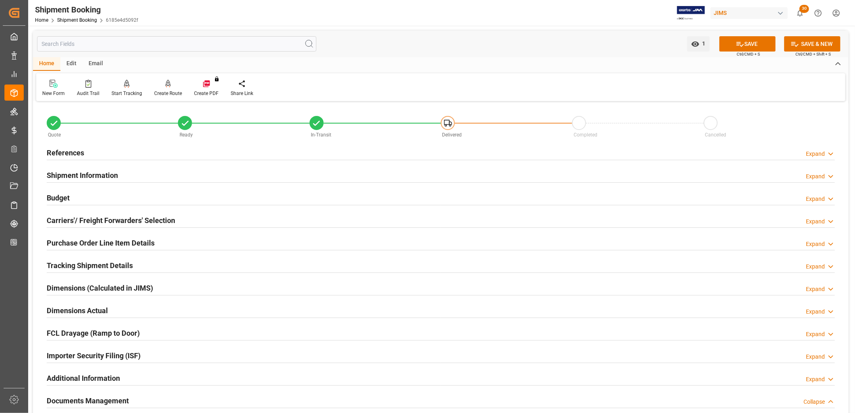
click at [66, 153] on h2 "References" at bounding box center [65, 152] width 37 height 11
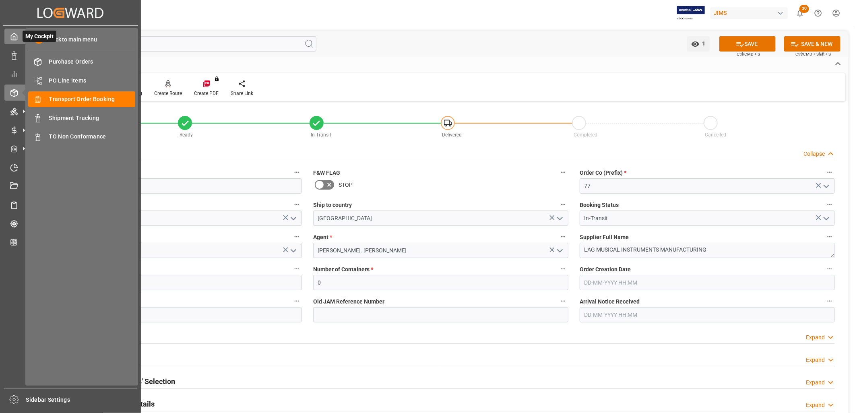
click at [15, 37] on icon at bounding box center [14, 37] width 8 height 8
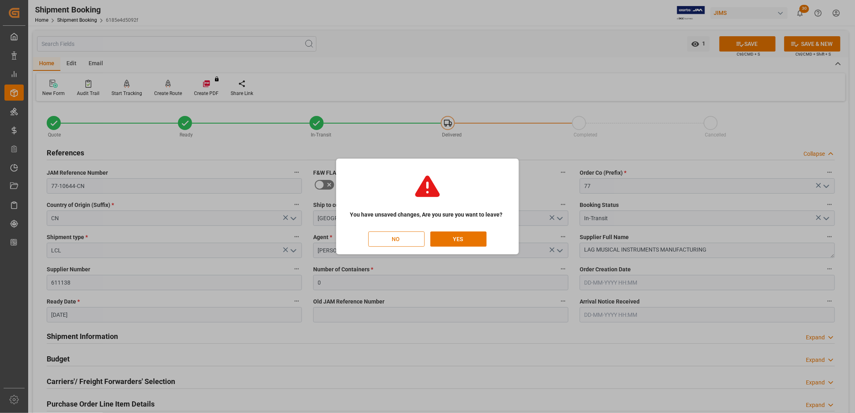
click at [401, 237] on button "NO" at bounding box center [396, 238] width 56 height 15
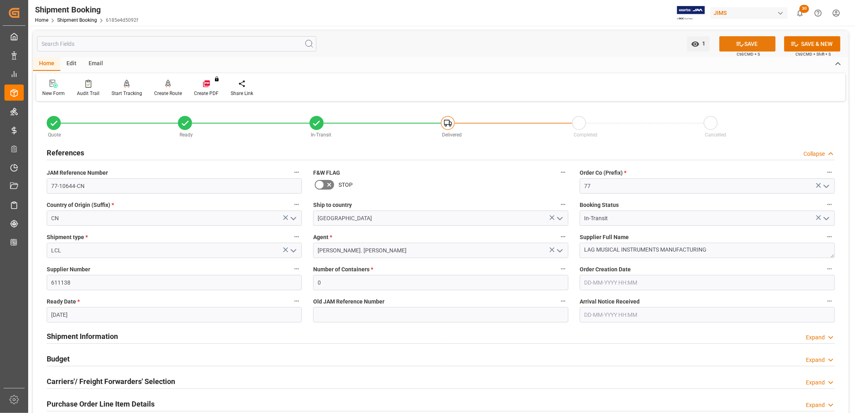
click at [753, 41] on button "SAVE" at bounding box center [747, 43] width 56 height 15
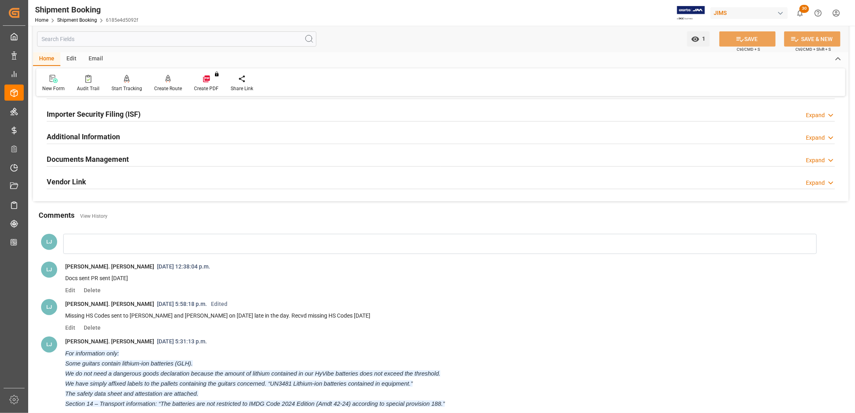
scroll to position [196, 0]
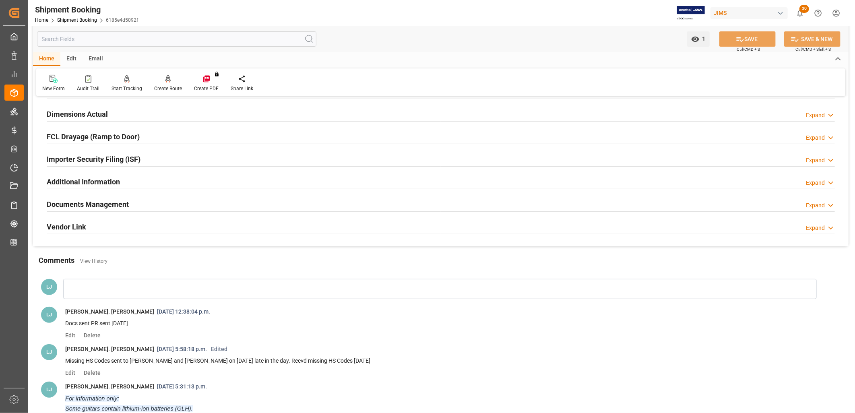
click at [118, 204] on h2 "Documents Management" at bounding box center [88, 204] width 82 height 11
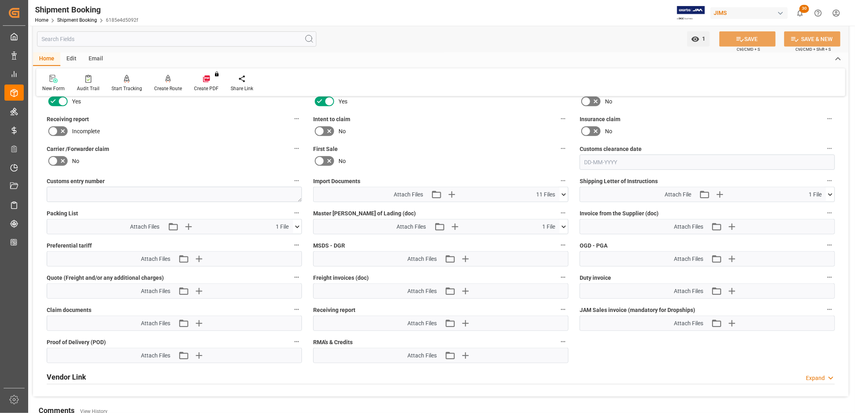
scroll to position [376, 0]
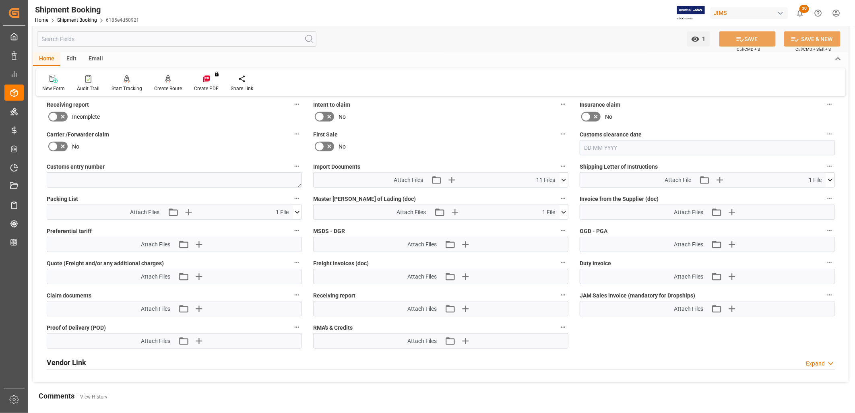
click at [563, 176] on icon at bounding box center [563, 180] width 8 height 8
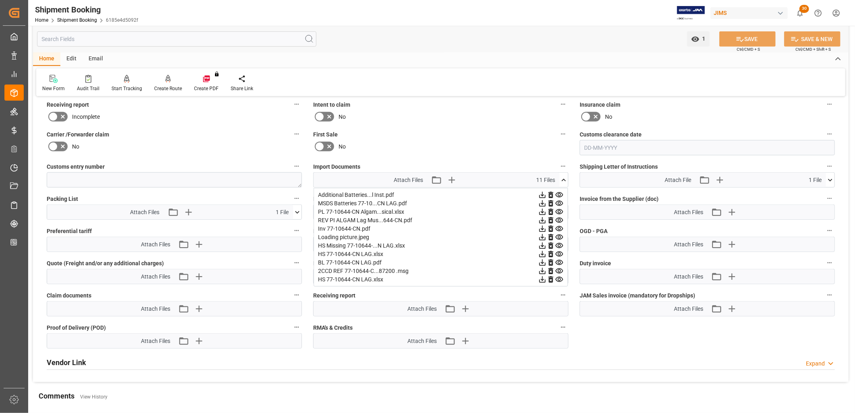
click at [565, 176] on icon at bounding box center [563, 180] width 8 height 8
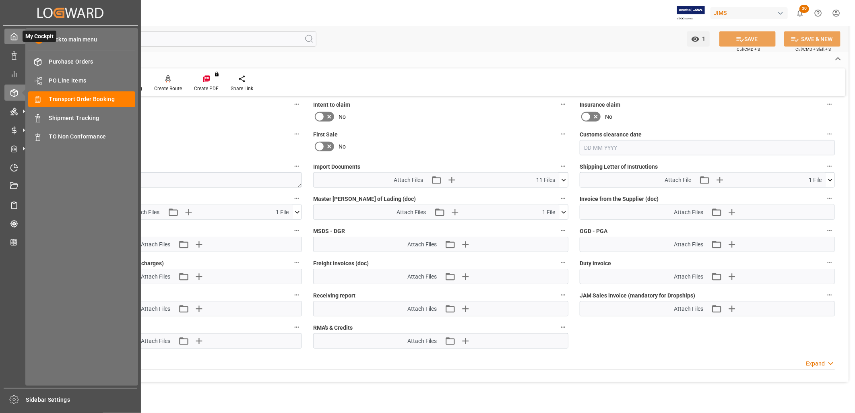
click at [14, 37] on polyline at bounding box center [14, 38] width 2 height 3
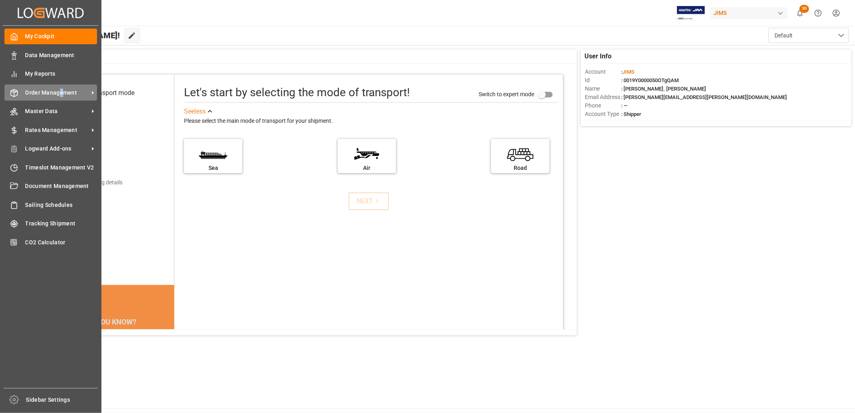
click at [61, 90] on span "Order Management" at bounding box center [57, 93] width 64 height 8
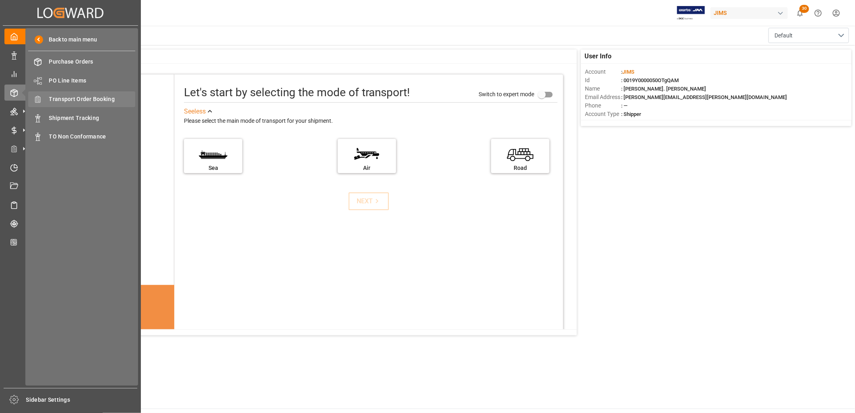
drag, startPoint x: 61, startPoint y: 90, endPoint x: 101, endPoint y: 97, distance: 40.9
click at [101, 97] on span "Transport Order Booking" at bounding box center [92, 99] width 87 height 8
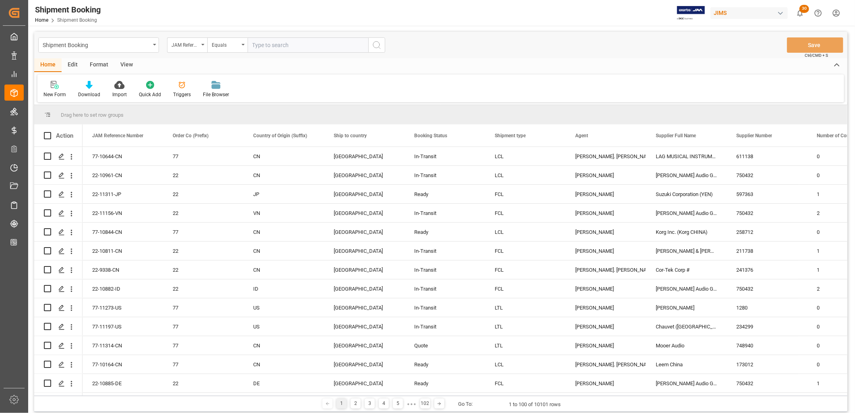
click at [266, 42] on input "text" at bounding box center [308, 44] width 121 height 15
type input "77-10102-CN"
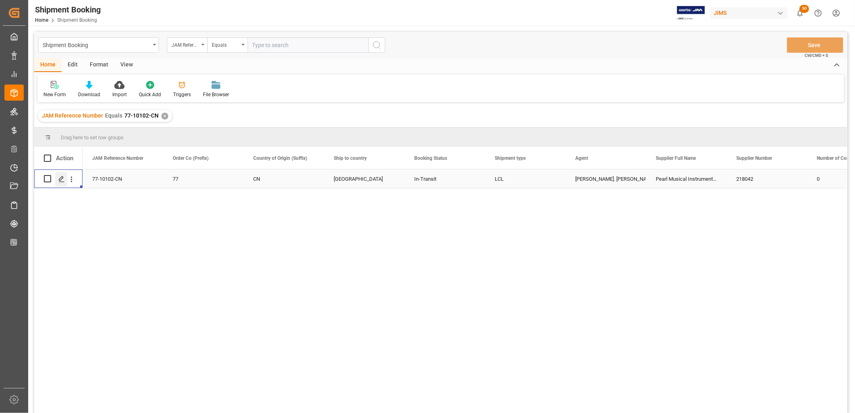
click at [62, 179] on icon "Press SPACE to select this row." at bounding box center [61, 179] width 6 height 6
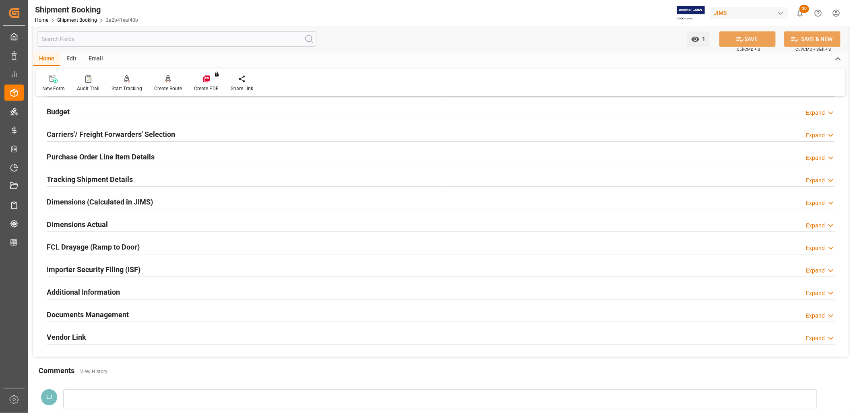
scroll to position [89, 0]
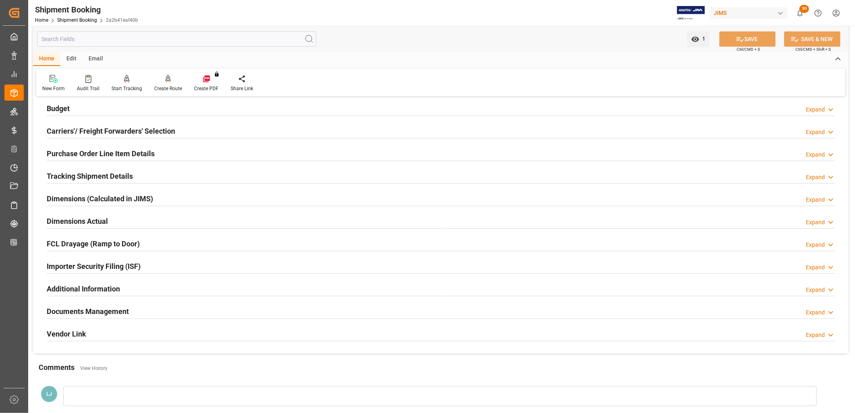
click at [122, 311] on h2 "Documents Management" at bounding box center [88, 311] width 82 height 11
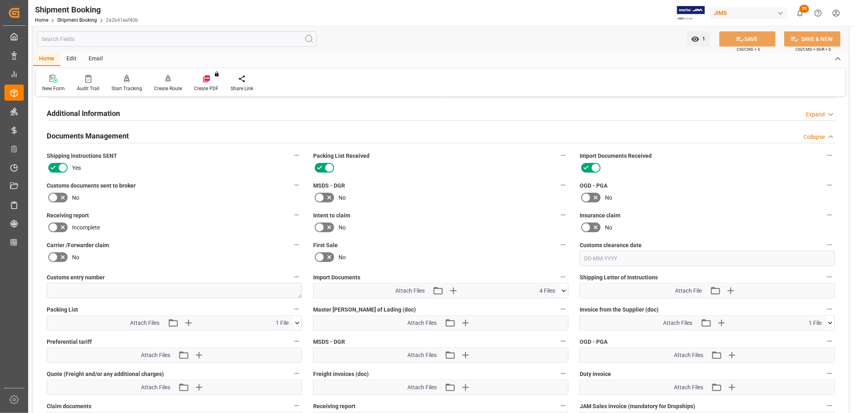
scroll to position [268, 0]
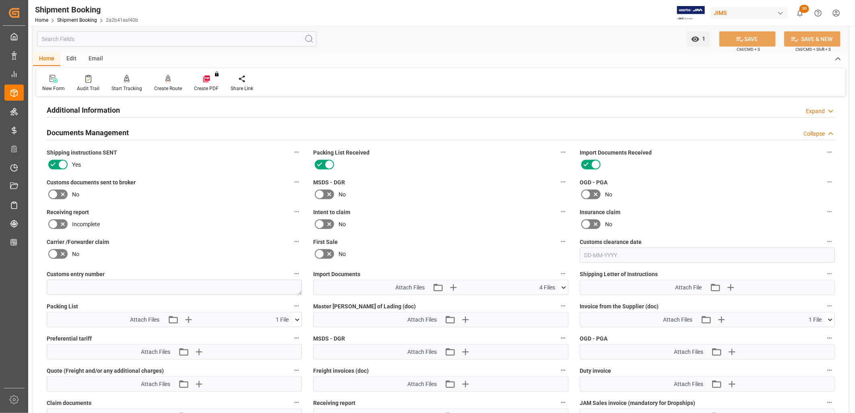
click at [563, 284] on icon at bounding box center [563, 287] width 8 height 8
click at [453, 281] on icon "button" at bounding box center [453, 287] width 13 height 13
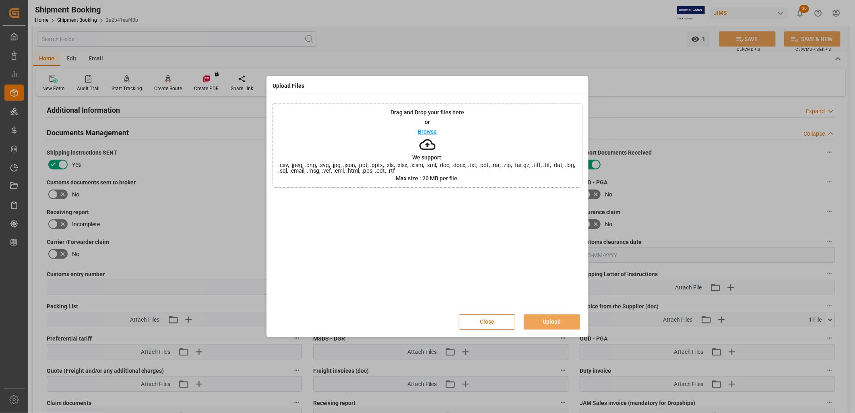
click at [428, 131] on p "Browse" at bounding box center [427, 132] width 19 height 6
click at [554, 321] on button "Upload" at bounding box center [552, 321] width 56 height 15
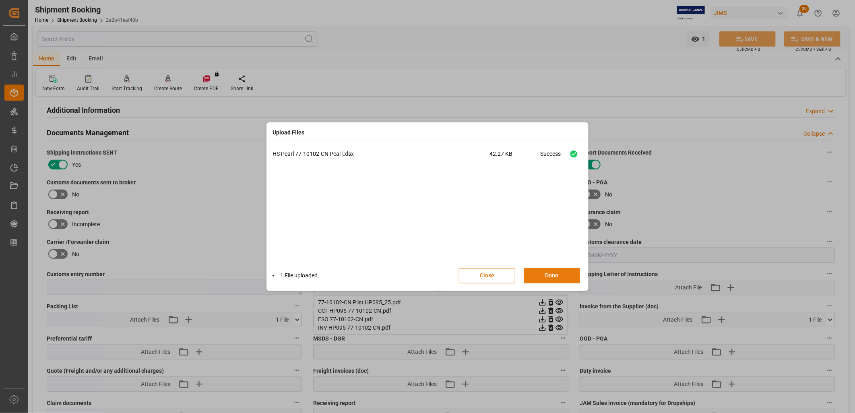
click at [553, 277] on button "Done" at bounding box center [552, 275] width 56 height 15
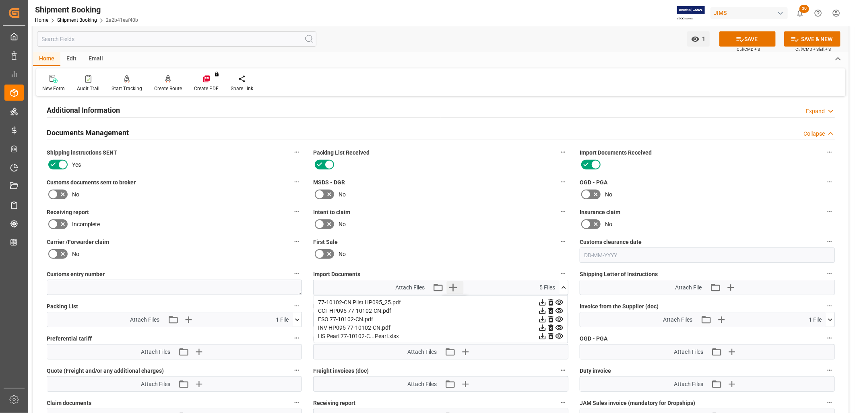
click at [452, 284] on icon "button" at bounding box center [453, 287] width 13 height 13
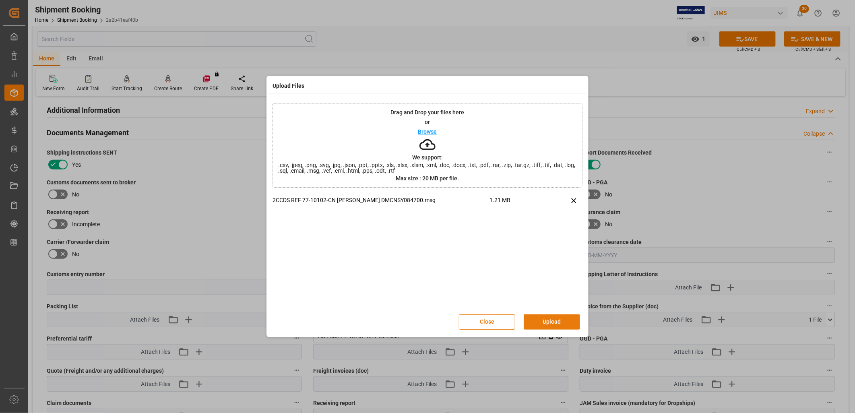
click at [563, 320] on button "Upload" at bounding box center [552, 321] width 56 height 15
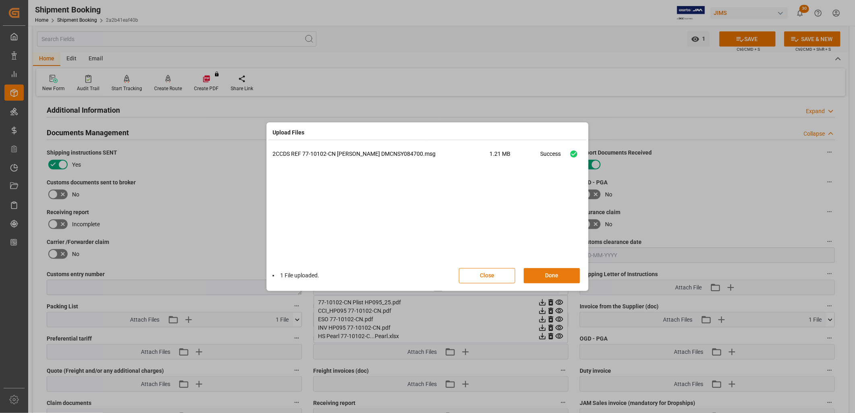
click at [557, 275] on button "Done" at bounding box center [552, 275] width 56 height 15
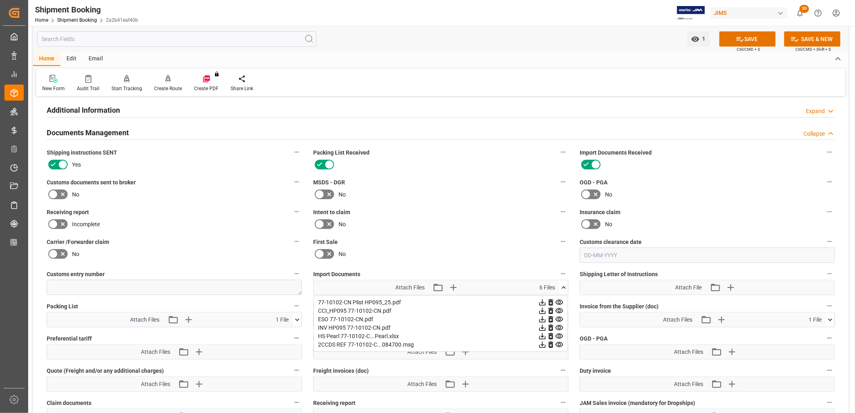
click at [55, 192] on icon at bounding box center [53, 195] width 10 height 10
click at [0, 0] on input "checkbox" at bounding box center [0, 0] width 0 height 0
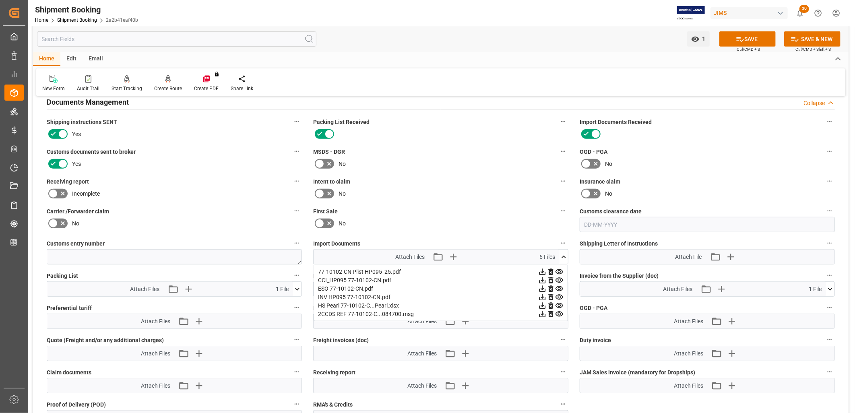
scroll to position [313, 0]
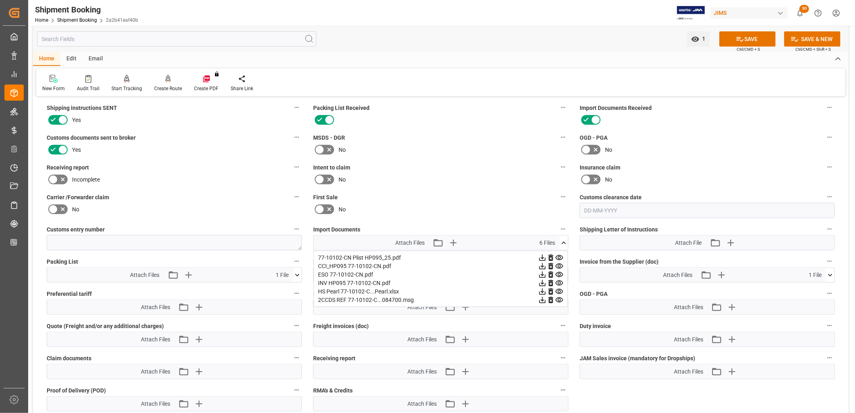
click at [563, 243] on icon at bounding box center [563, 243] width 8 height 8
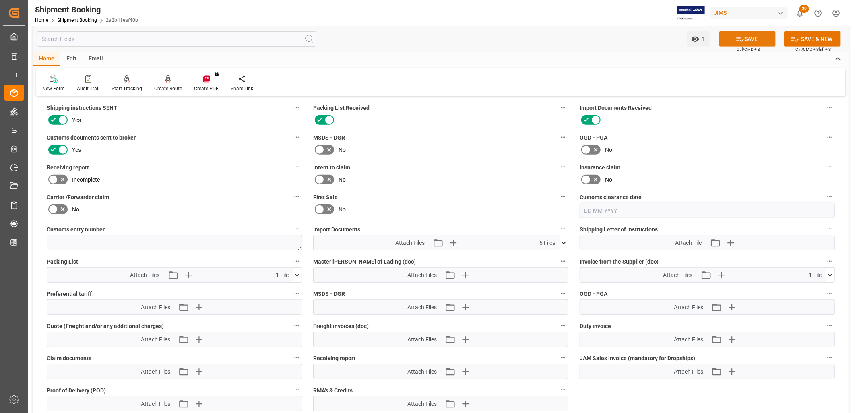
click at [745, 37] on button "SAVE" at bounding box center [747, 38] width 56 height 15
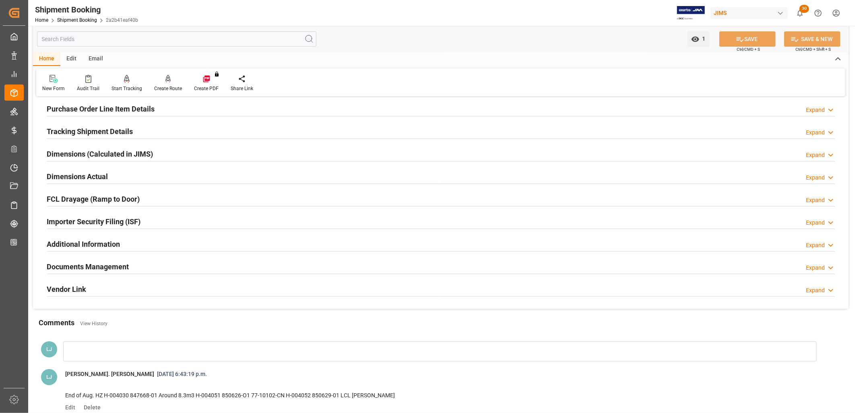
scroll to position [179, 0]
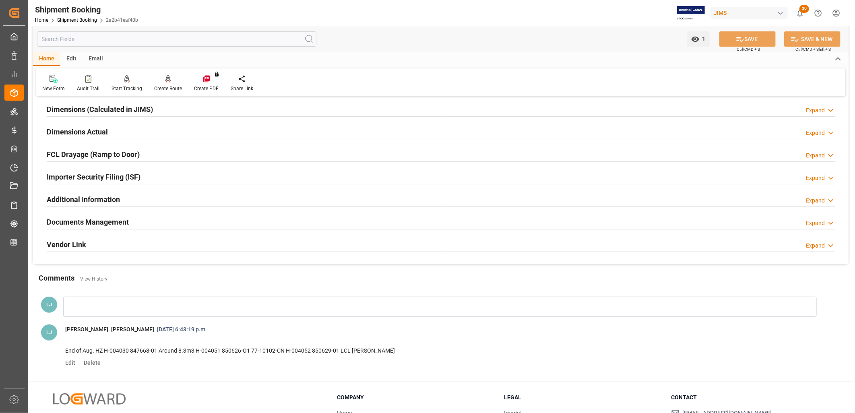
click at [116, 222] on h2 "Documents Management" at bounding box center [88, 222] width 82 height 11
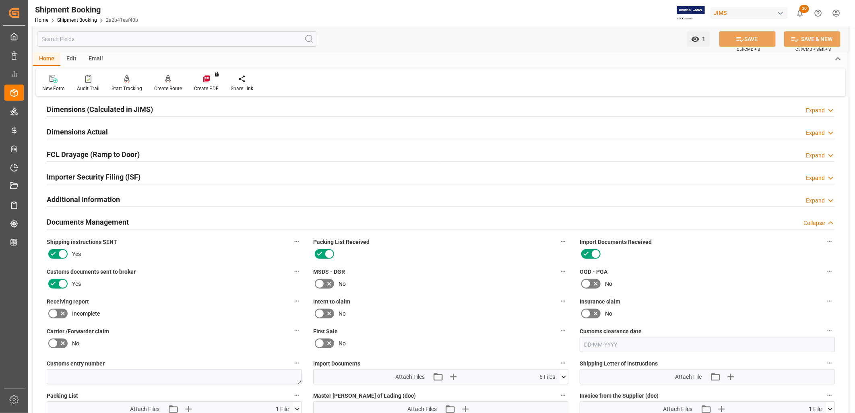
click at [564, 373] on icon at bounding box center [563, 377] width 8 height 8
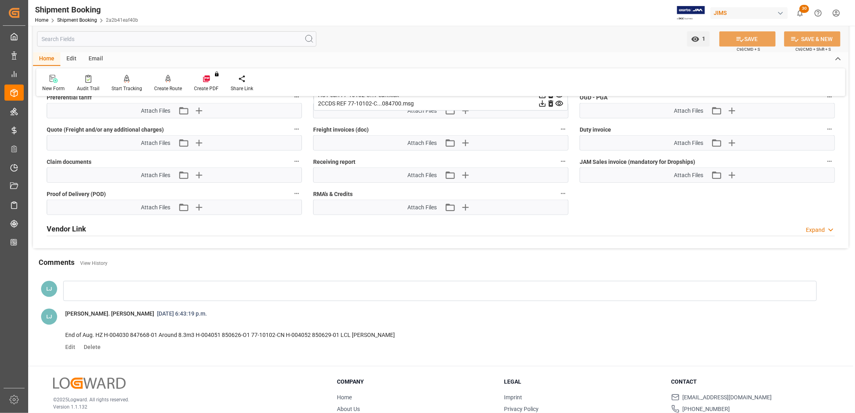
scroll to position [537, 0]
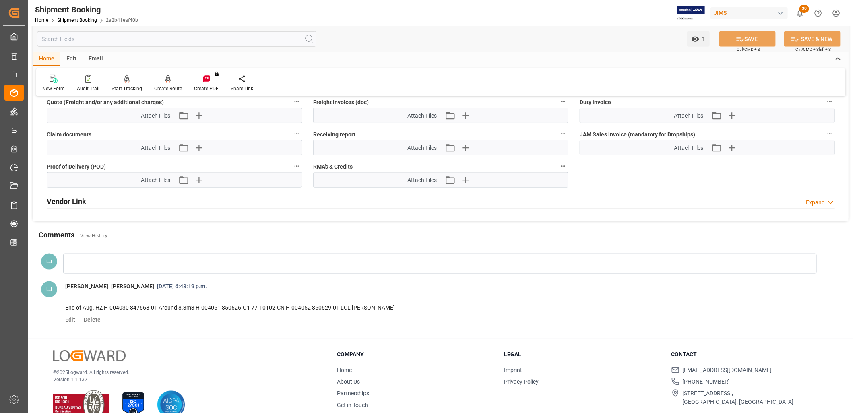
click at [86, 256] on div at bounding box center [439, 264] width 753 height 20
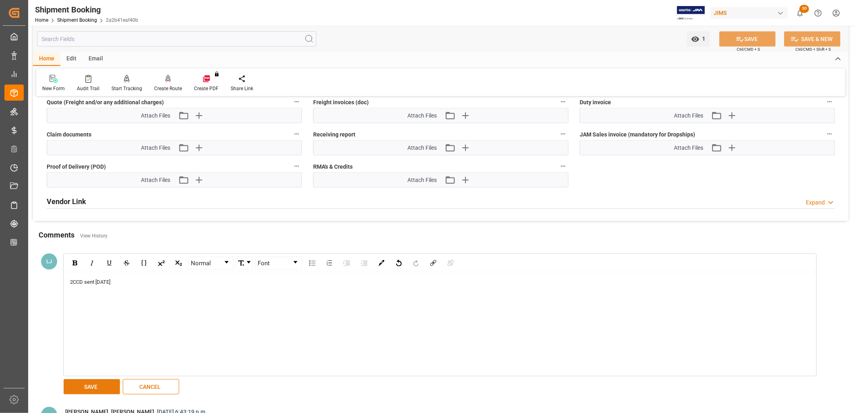
click at [99, 382] on button "SAVE" at bounding box center [92, 386] width 56 height 15
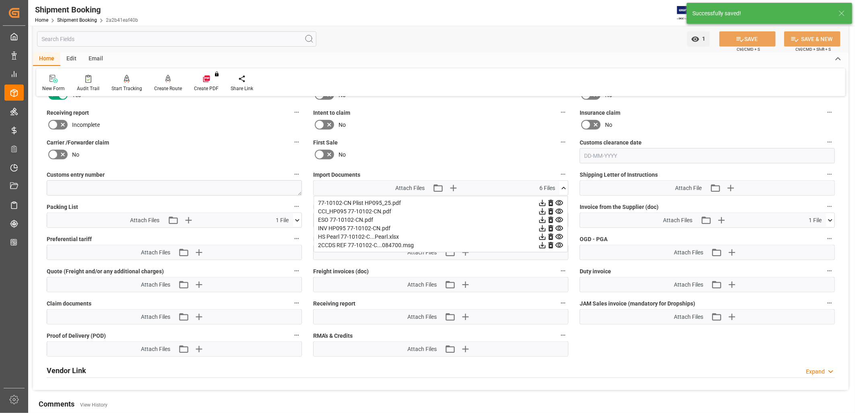
scroll to position [313, 0]
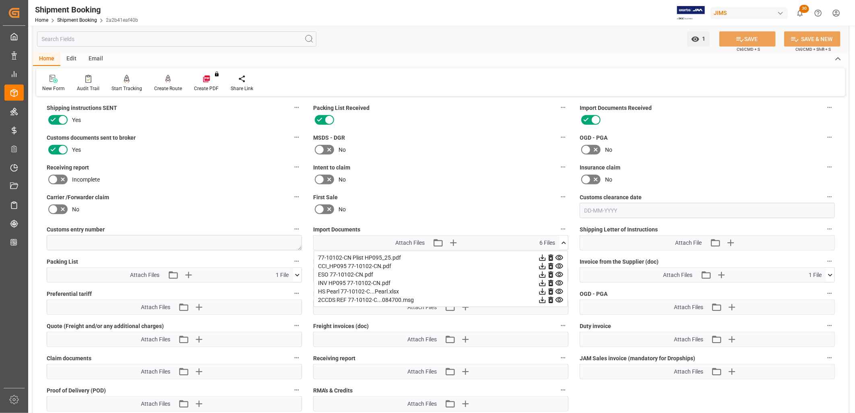
click at [562, 240] on icon at bounding box center [563, 243] width 8 height 8
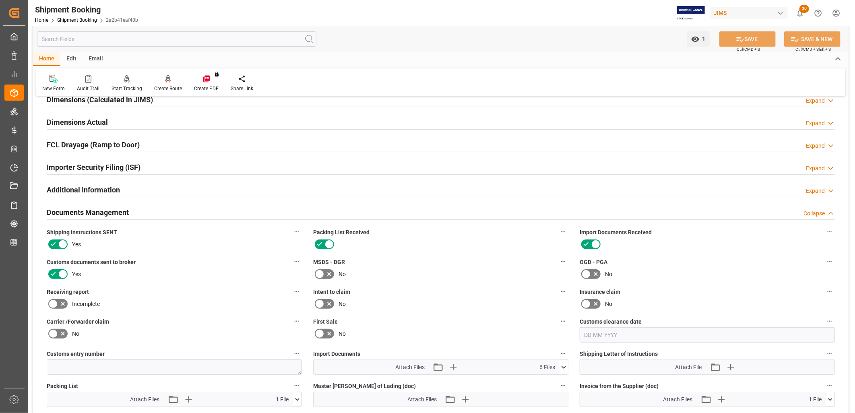
scroll to position [0, 0]
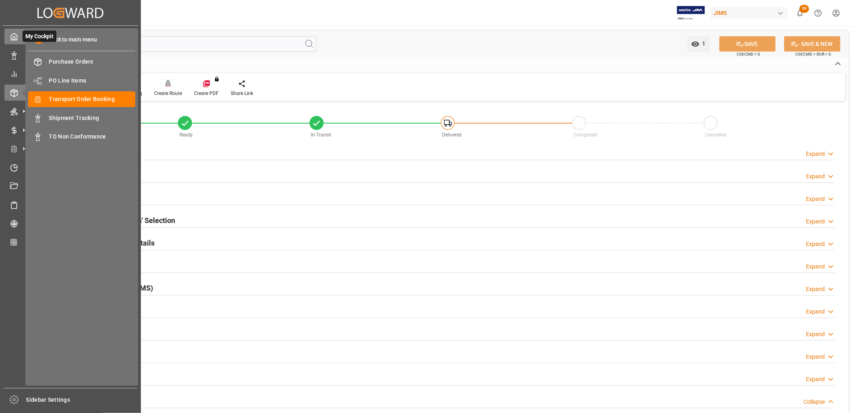
click at [14, 35] on icon at bounding box center [14, 37] width 8 height 8
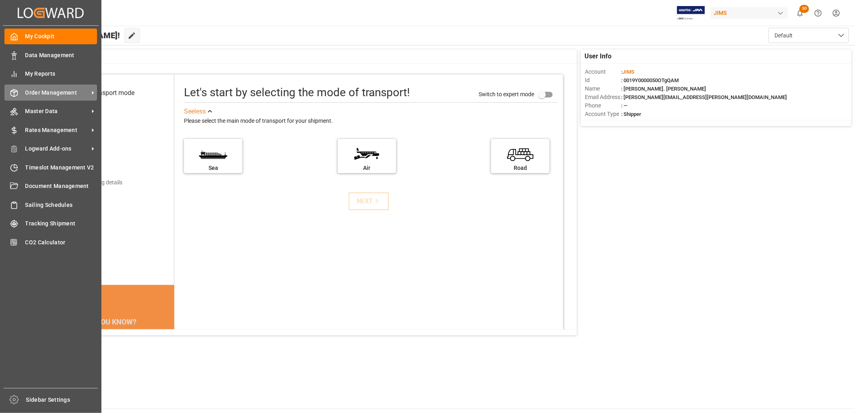
click at [64, 90] on span "Order Management" at bounding box center [57, 93] width 64 height 8
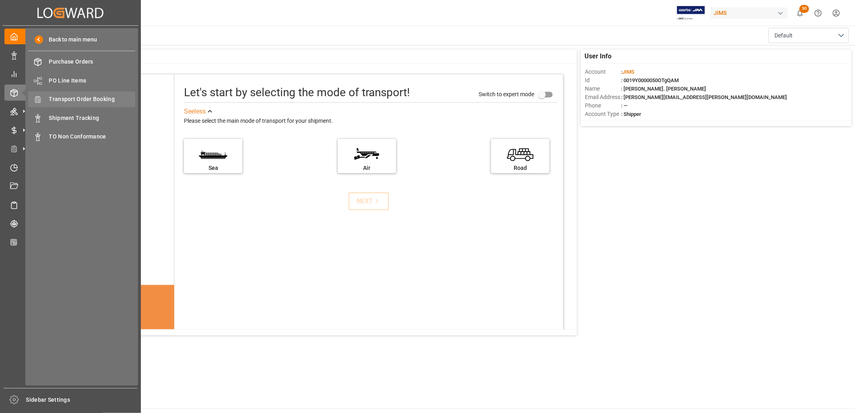
click at [99, 97] on span "Transport Order Booking" at bounding box center [92, 99] width 87 height 8
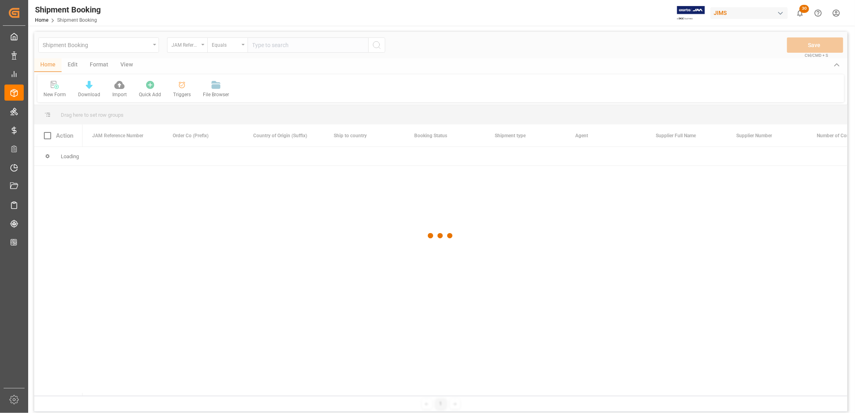
click at [257, 46] on div at bounding box center [440, 236] width 813 height 408
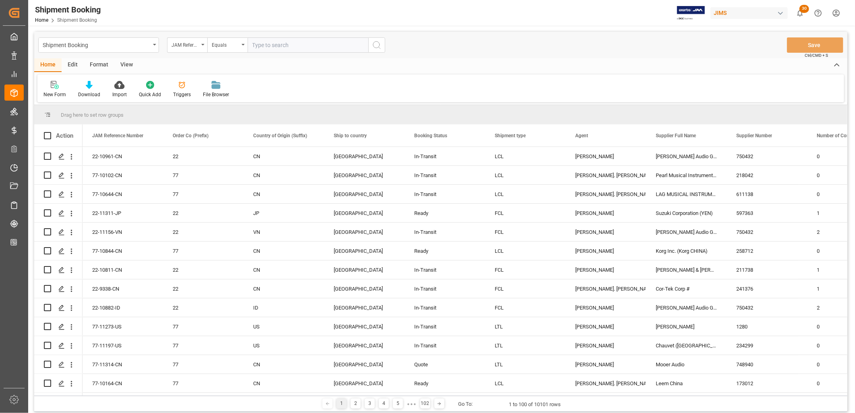
click at [254, 43] on input "text" at bounding box center [308, 44] width 121 height 15
type input "77-10656-TW"
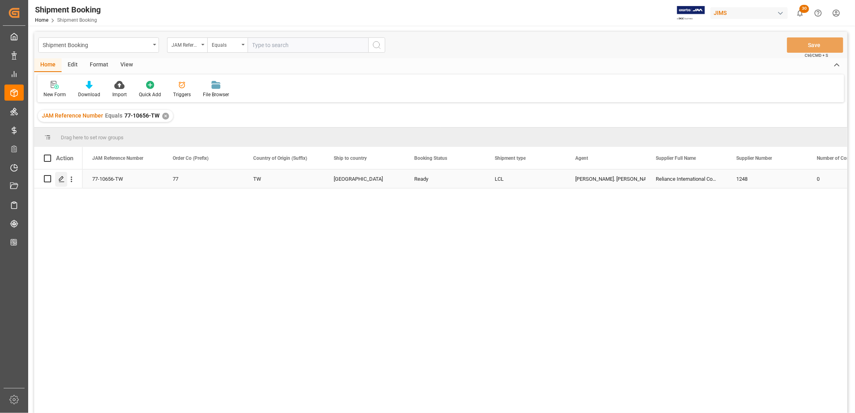
click at [62, 178] on icon "Press SPACE to select this row." at bounding box center [61, 179] width 6 height 6
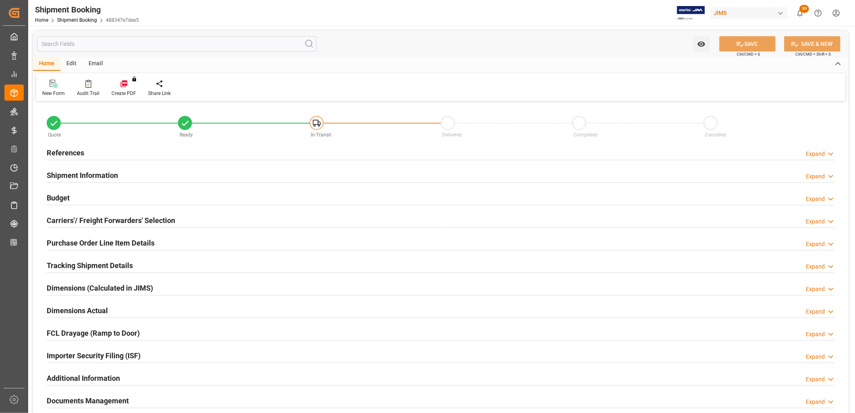
type input "0"
type input "04-09-2025"
click at [65, 150] on h2 "References" at bounding box center [65, 152] width 37 height 11
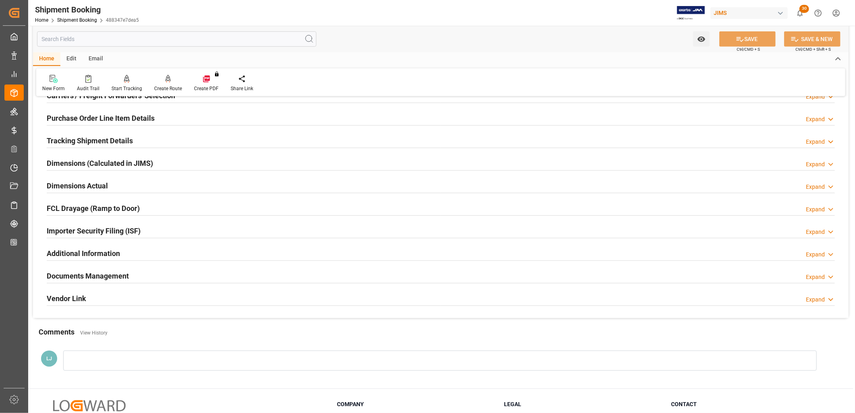
scroll to position [313, 0]
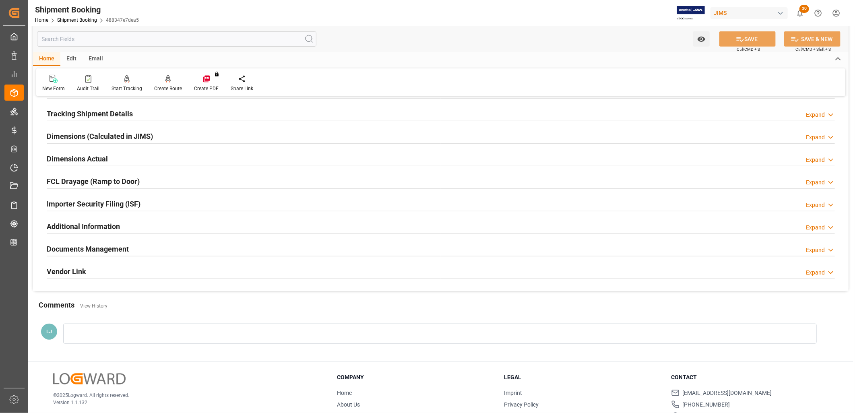
click at [113, 247] on h2 "Documents Management" at bounding box center [88, 249] width 82 height 11
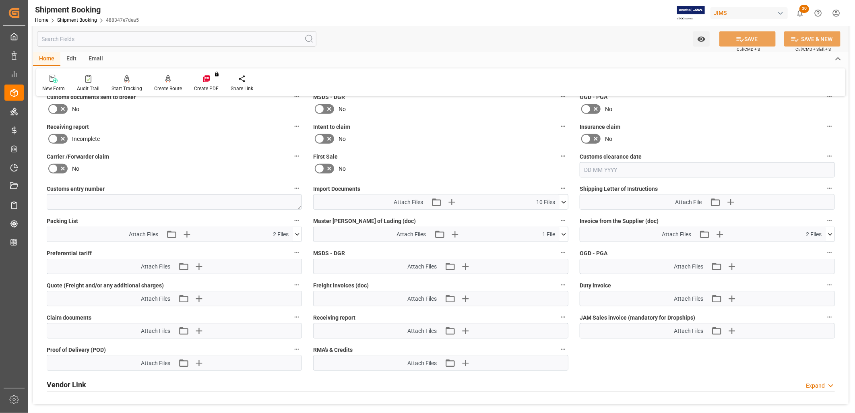
scroll to position [537, 0]
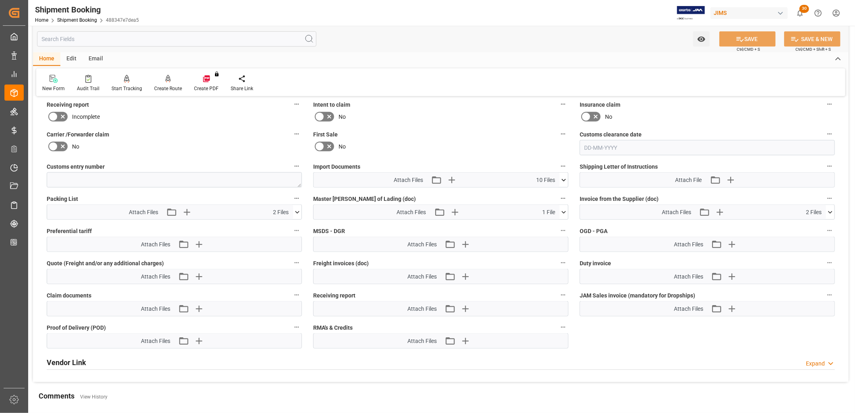
click at [566, 176] on icon at bounding box center [563, 180] width 8 height 8
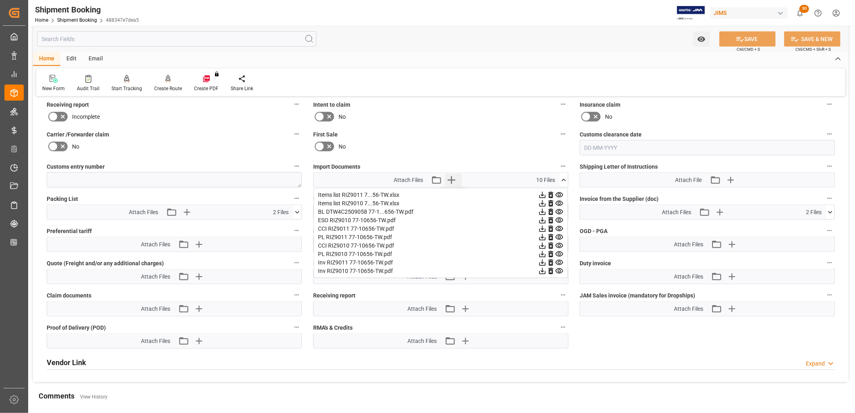
click at [452, 175] on icon "button" at bounding box center [451, 179] width 13 height 13
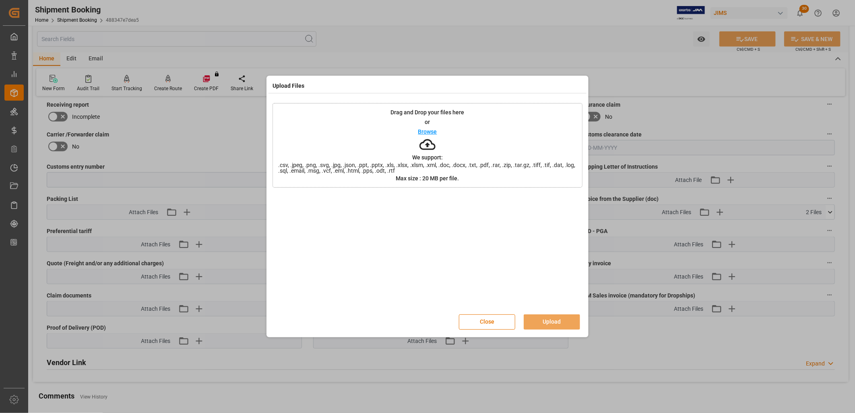
click at [425, 130] on p "Browse" at bounding box center [427, 132] width 19 height 6
click at [560, 317] on button "Upload" at bounding box center [552, 321] width 56 height 15
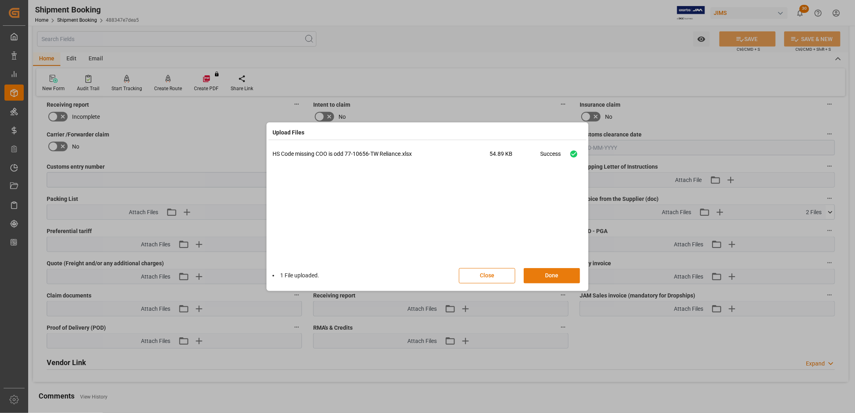
click at [553, 278] on button "Done" at bounding box center [552, 275] width 56 height 15
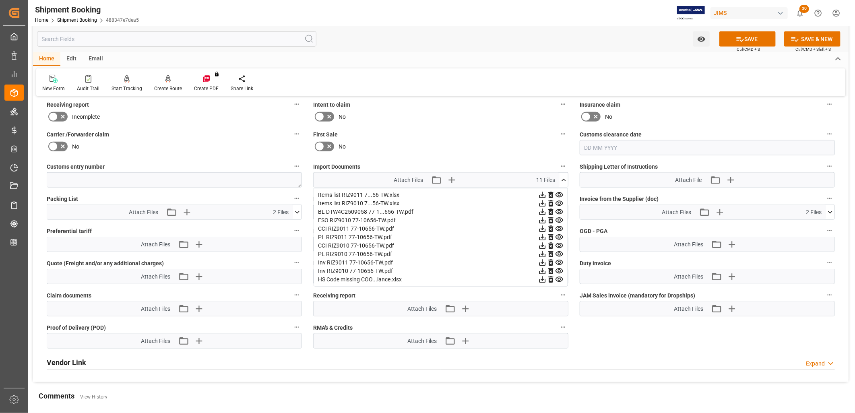
click at [562, 177] on icon at bounding box center [563, 180] width 8 height 8
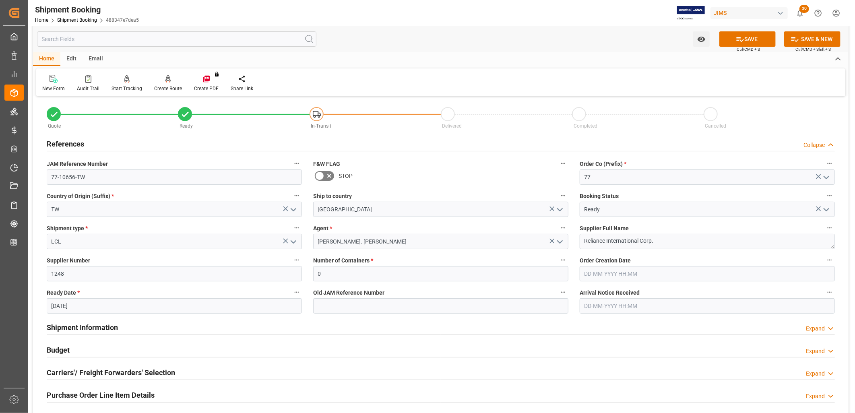
scroll to position [0, 0]
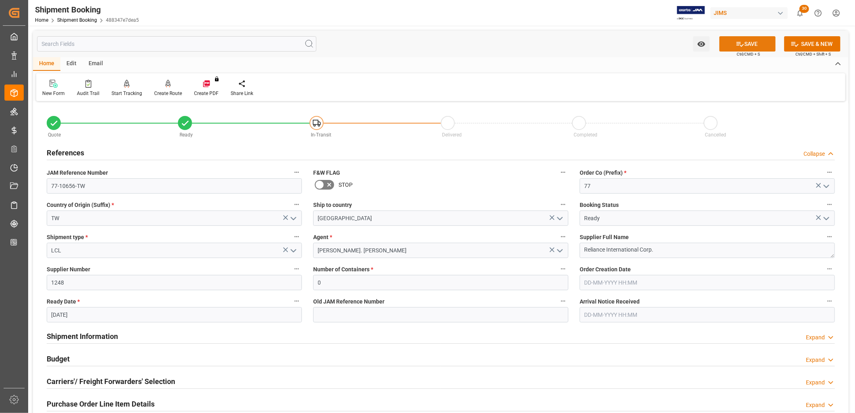
click at [757, 42] on button "SAVE" at bounding box center [747, 43] width 56 height 15
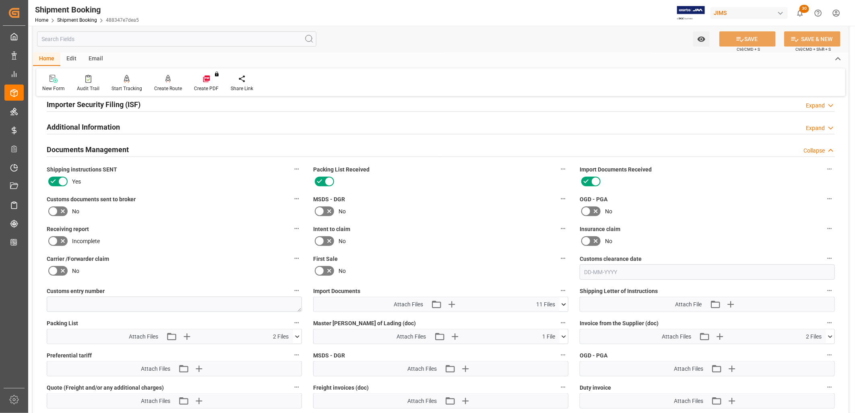
scroll to position [492, 0]
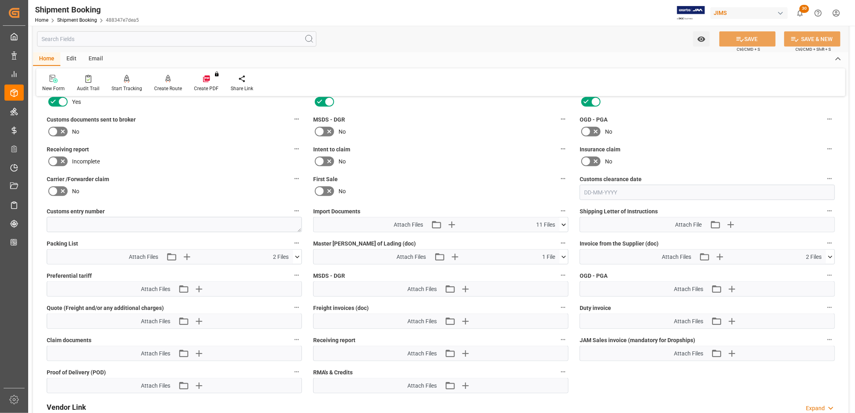
click at [564, 223] on icon at bounding box center [563, 224] width 4 height 2
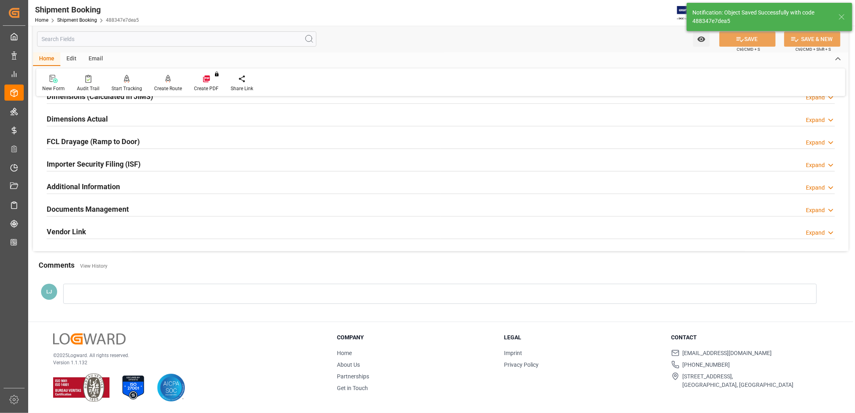
scroll to position [192, 0]
click at [127, 208] on h2 "Documents Management" at bounding box center [88, 209] width 82 height 11
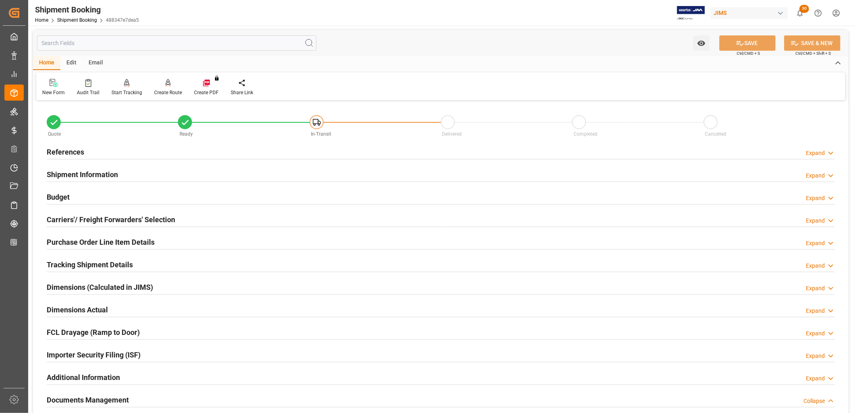
scroll to position [0, 0]
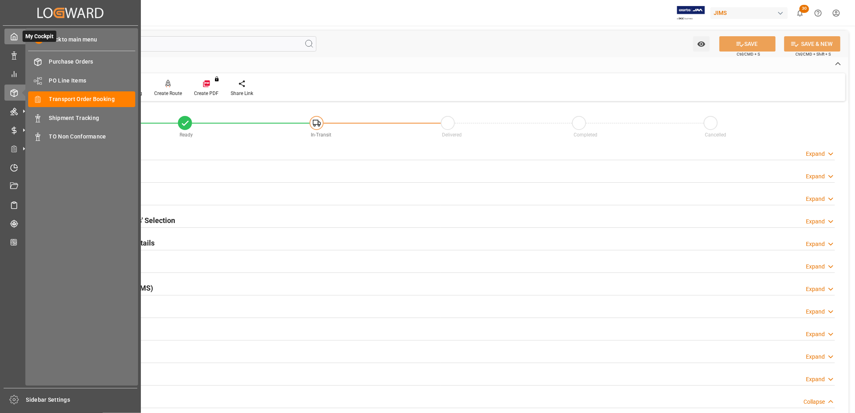
click at [13, 33] on icon at bounding box center [14, 36] width 6 height 7
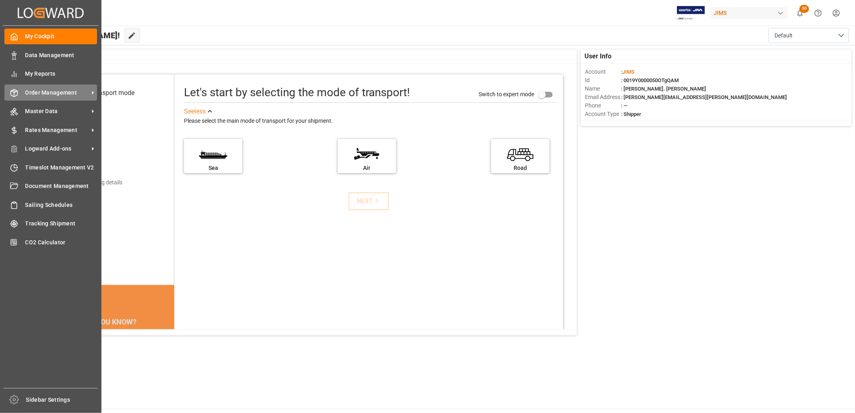
click at [70, 93] on span "Order Management" at bounding box center [57, 93] width 64 height 8
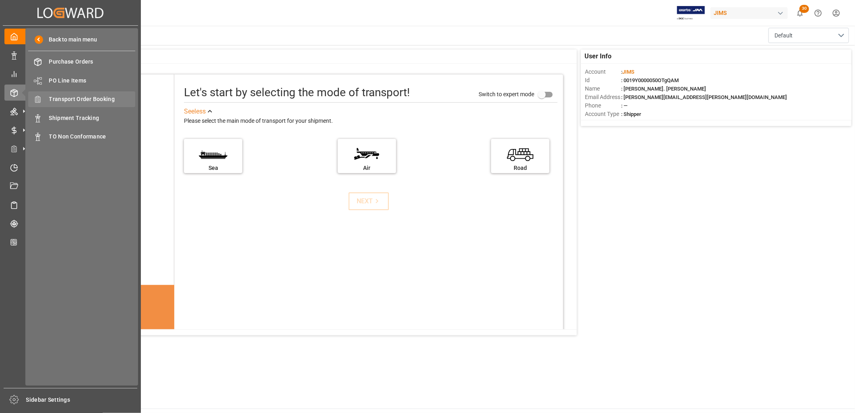
click at [108, 97] on span "Transport Order Booking" at bounding box center [92, 99] width 87 height 8
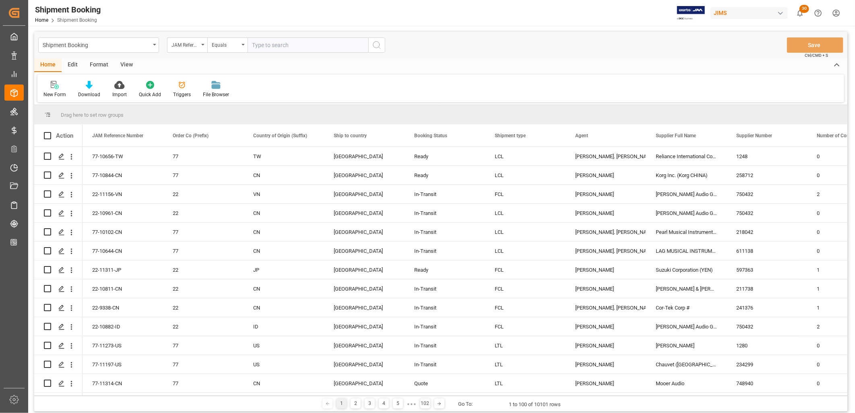
click at [254, 42] on input "text" at bounding box center [308, 44] width 121 height 15
type input "22-9972-ID"
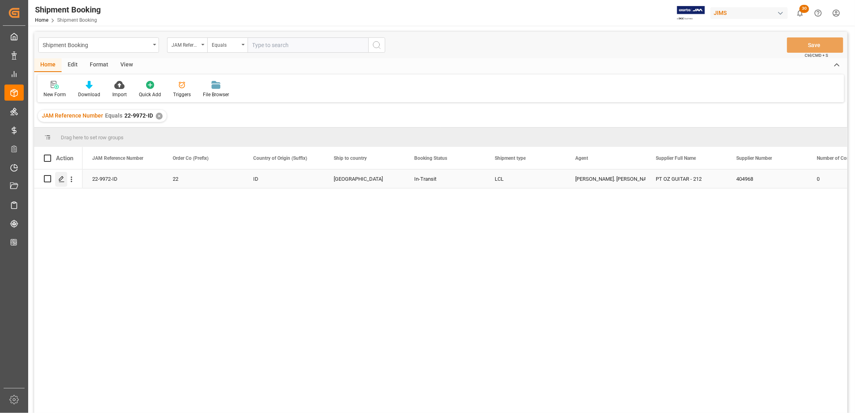
click at [62, 176] on polygon "Press SPACE to select this row." at bounding box center [61, 178] width 4 height 4
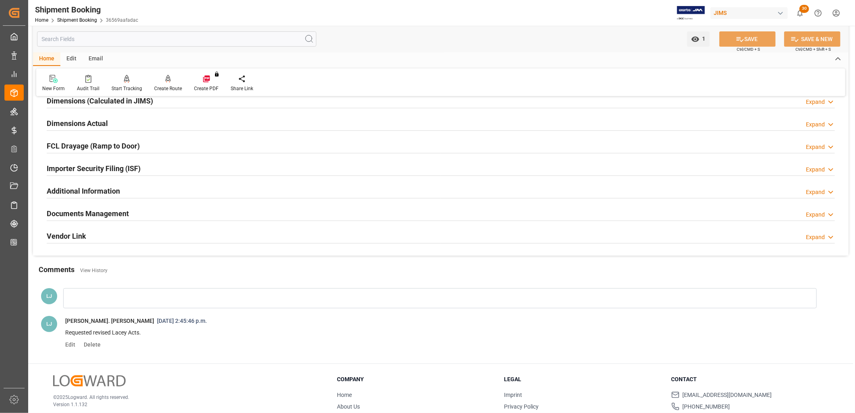
scroll to position [223, 0]
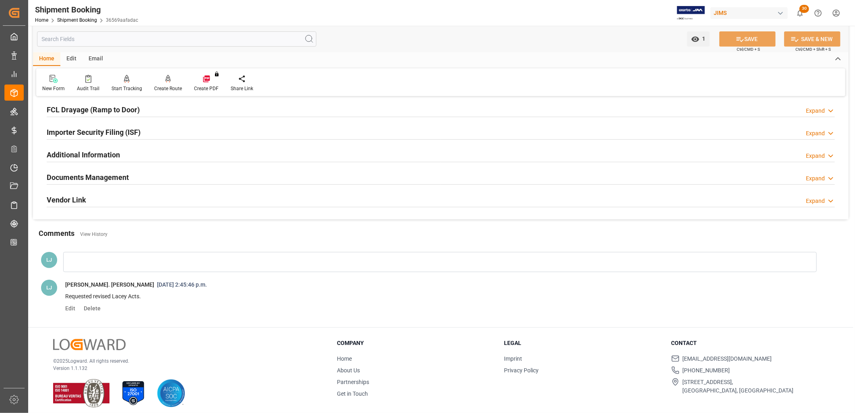
click at [114, 177] on h2 "Documents Management" at bounding box center [88, 177] width 82 height 11
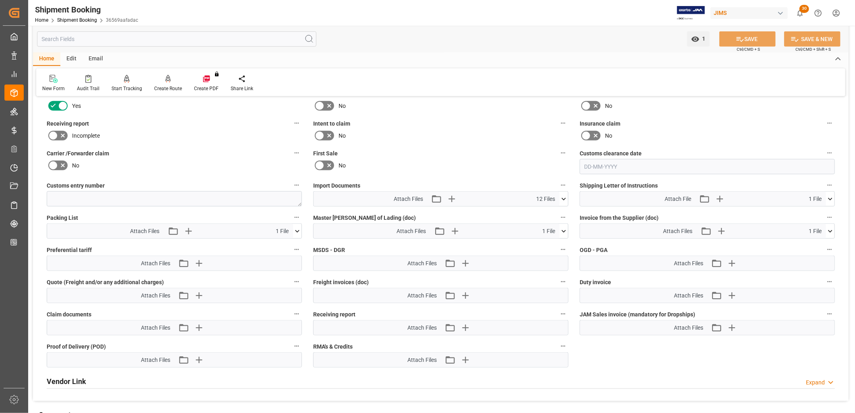
scroll to position [357, 0]
click at [564, 194] on icon at bounding box center [563, 198] width 8 height 8
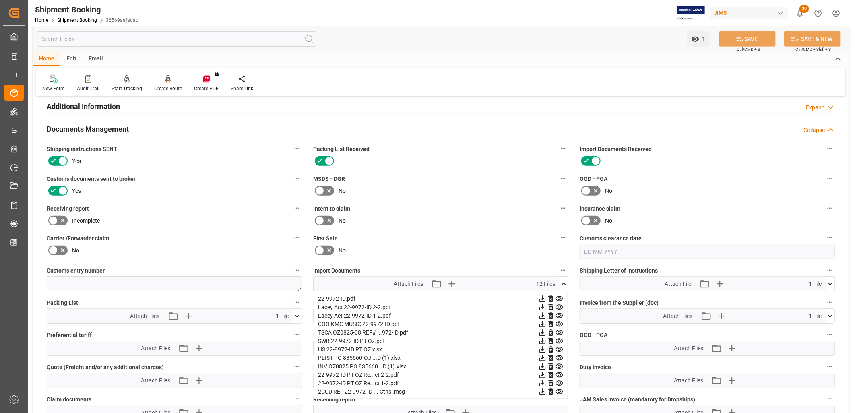
scroll to position [268, 0]
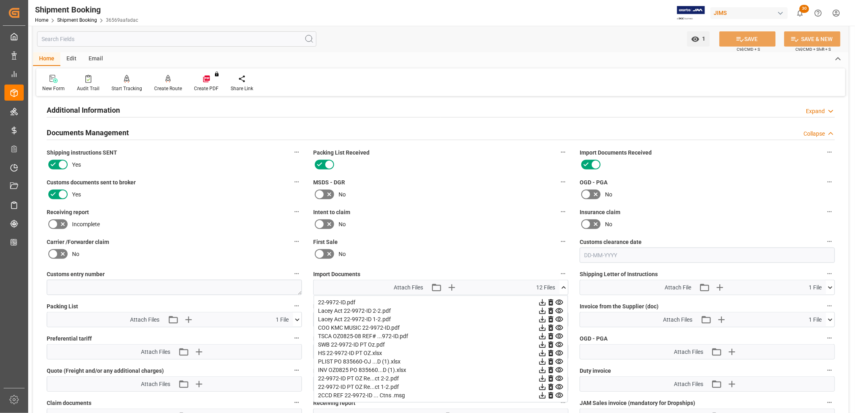
click at [563, 284] on icon at bounding box center [563, 287] width 8 height 8
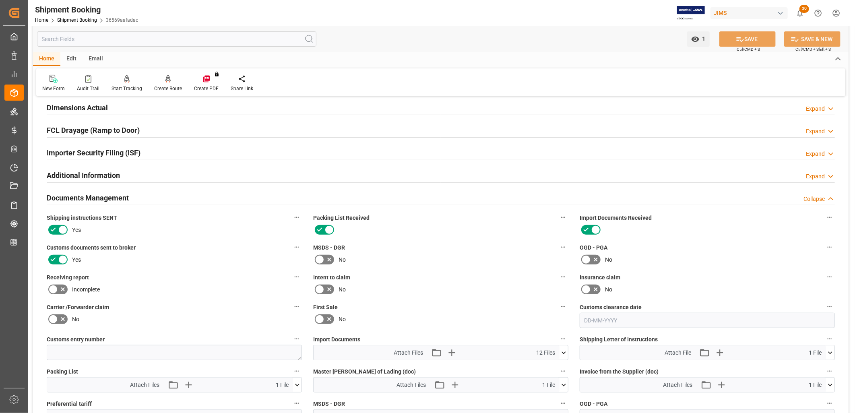
scroll to position [0, 0]
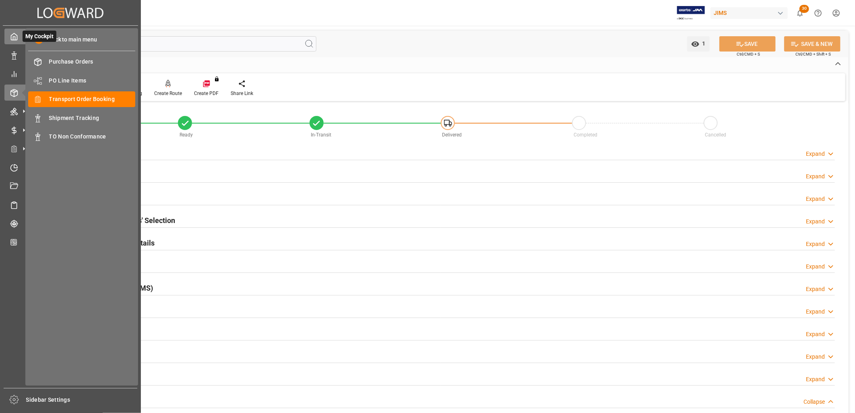
click at [14, 37] on polyline at bounding box center [14, 38] width 2 height 3
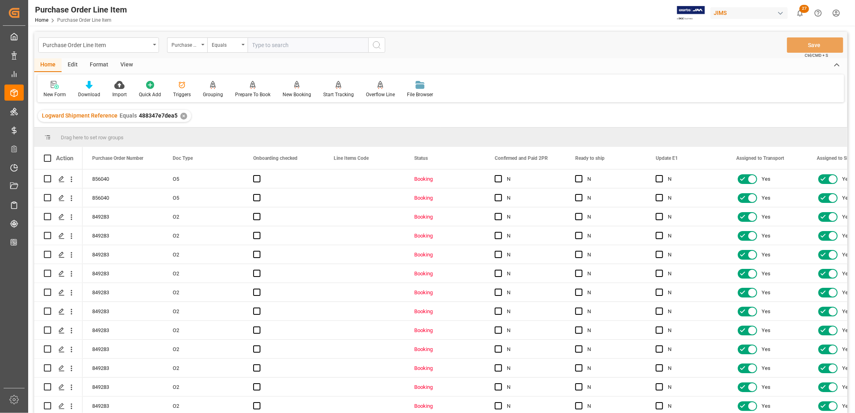
click at [125, 62] on div "View" at bounding box center [126, 65] width 25 height 14
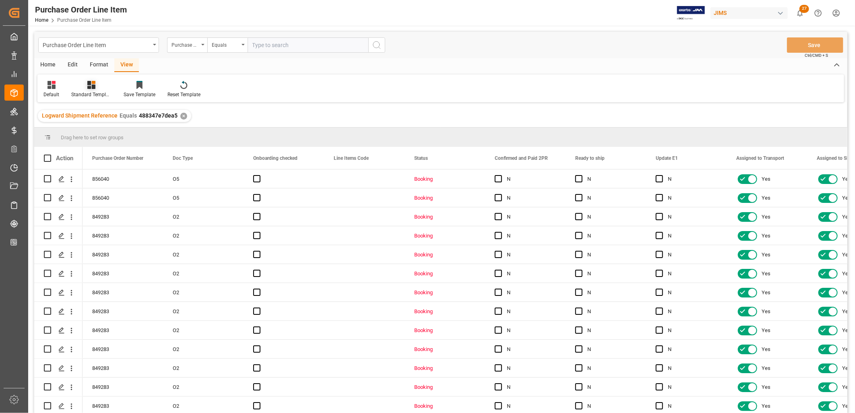
click at [91, 86] on icon at bounding box center [91, 85] width 8 height 8
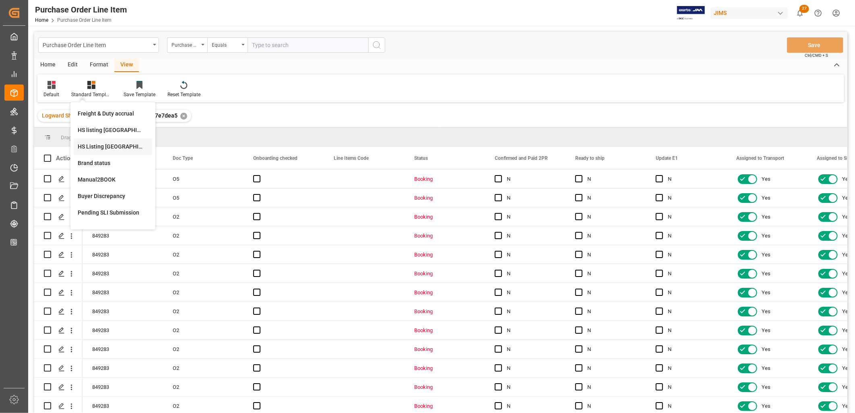
click at [111, 149] on div "HS Listing CANADA" at bounding box center [113, 146] width 70 height 8
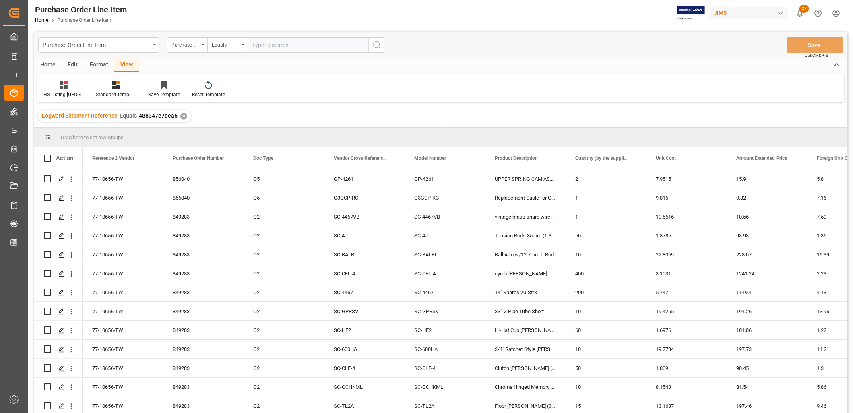
click at [47, 64] on div "Home" at bounding box center [47, 65] width 27 height 14
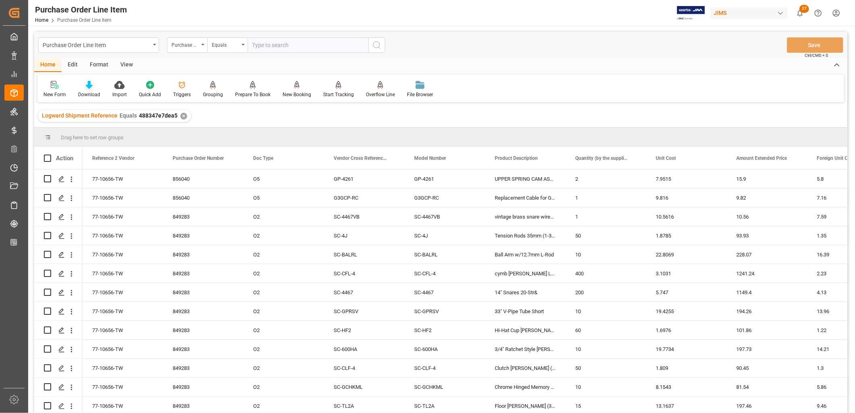
click at [92, 88] on div at bounding box center [89, 84] width 22 height 8
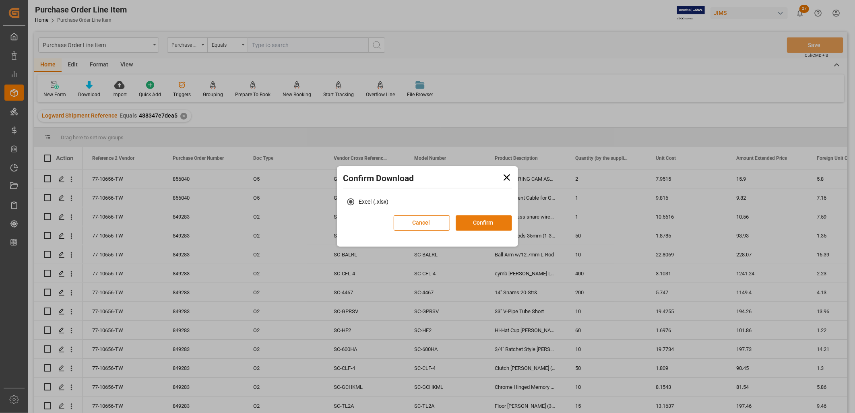
click at [496, 221] on button "Confirm" at bounding box center [484, 222] width 56 height 15
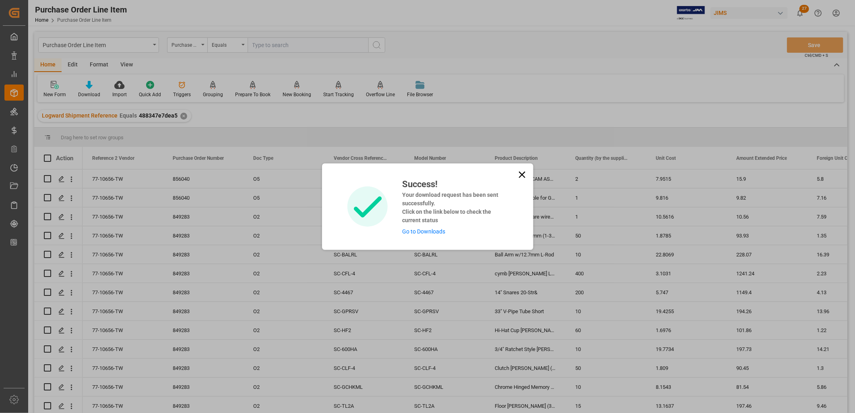
click at [412, 228] on link "Go to Downloads" at bounding box center [423, 231] width 43 height 6
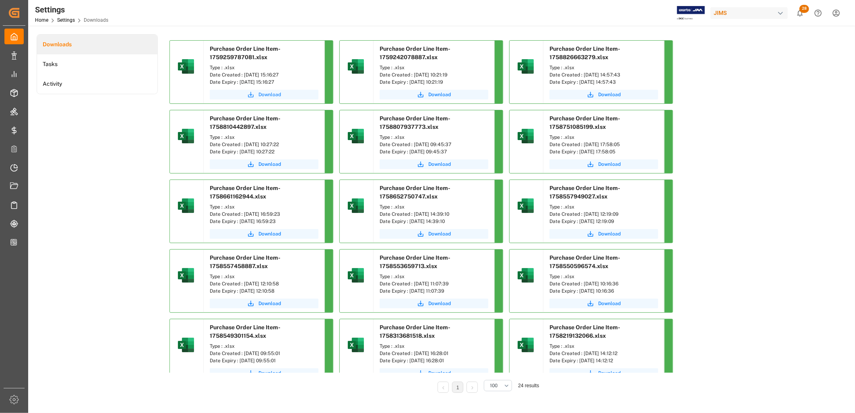
click at [268, 93] on span "Download" at bounding box center [269, 94] width 23 height 7
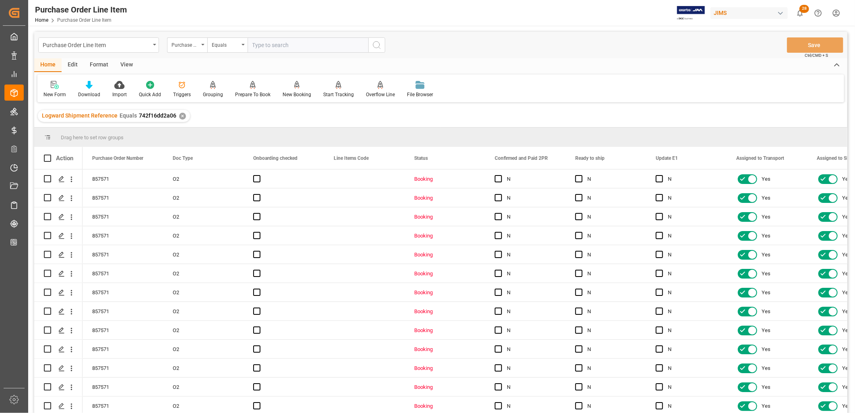
click at [52, 62] on div "Home" at bounding box center [47, 65] width 27 height 14
click at [124, 64] on div "View" at bounding box center [126, 65] width 25 height 14
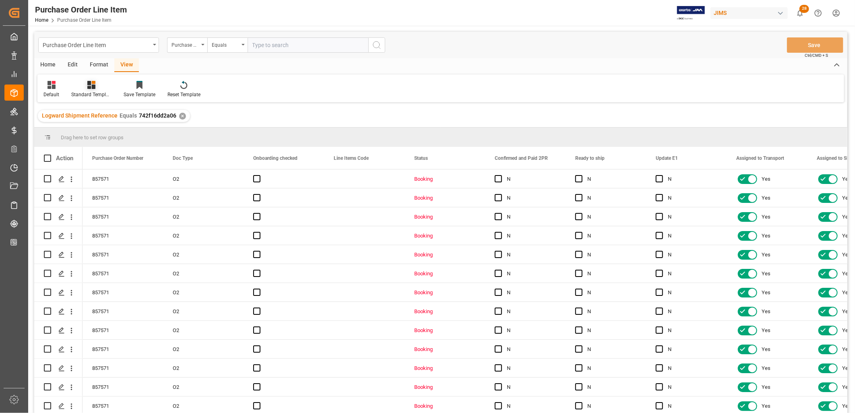
click at [90, 85] on icon at bounding box center [91, 85] width 8 height 8
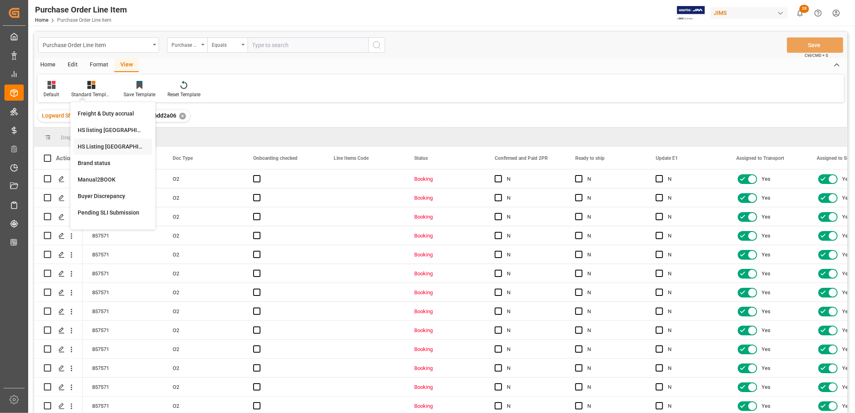
click at [111, 143] on div "HS Listing CANADA" at bounding box center [113, 146] width 70 height 8
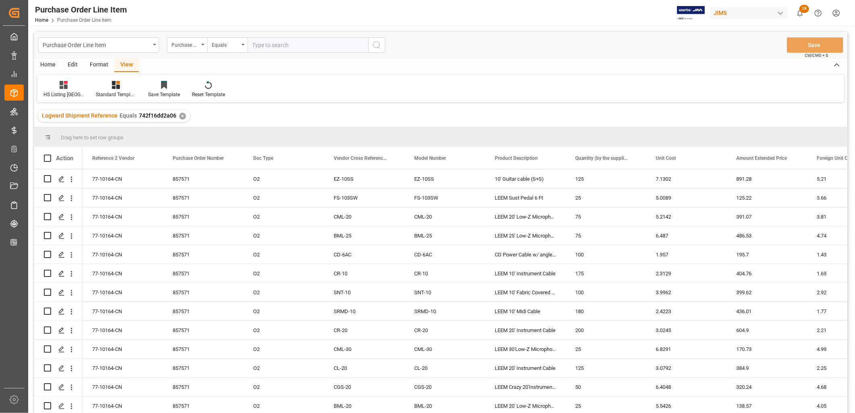
click at [47, 62] on div "Home" at bounding box center [47, 65] width 27 height 14
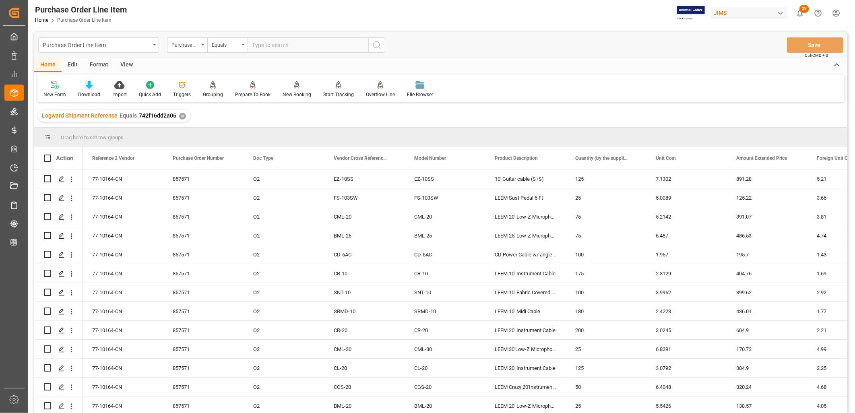
click at [89, 89] on icon at bounding box center [89, 85] width 7 height 8
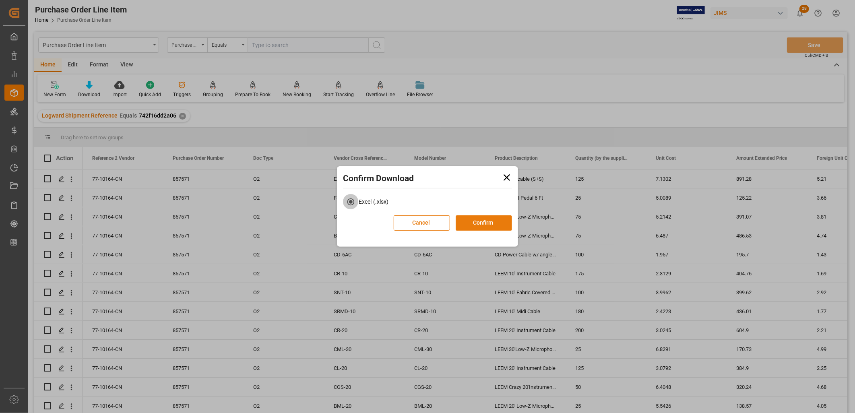
click at [490, 221] on button "Confirm" at bounding box center [484, 222] width 56 height 15
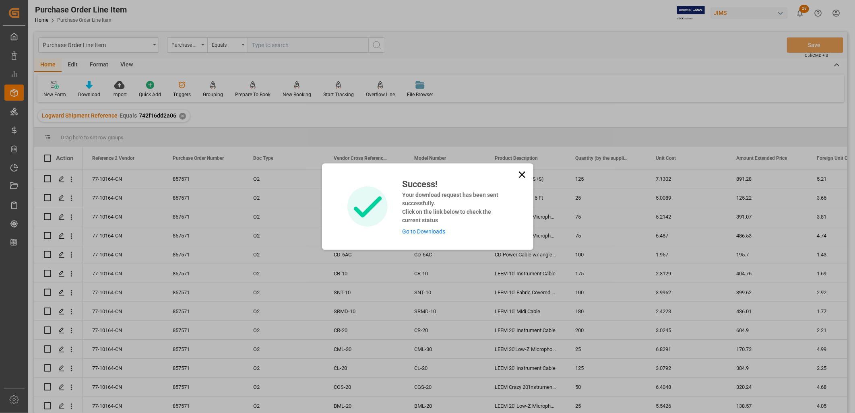
click at [423, 228] on link "Go to Downloads" at bounding box center [423, 231] width 43 height 6
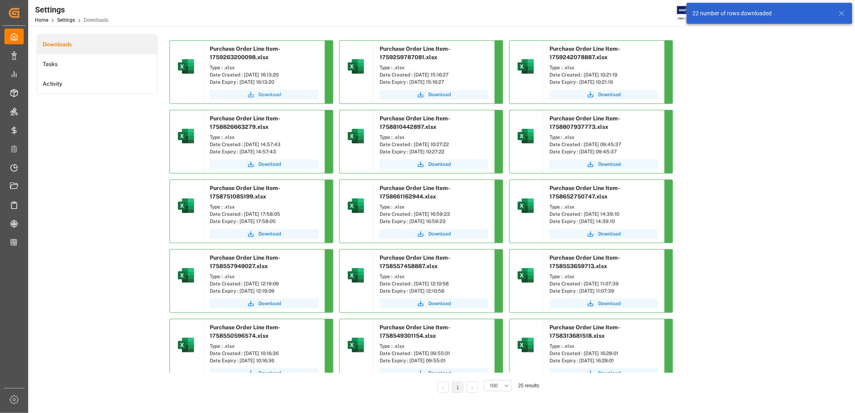
click at [276, 94] on span "Download" at bounding box center [269, 94] width 23 height 7
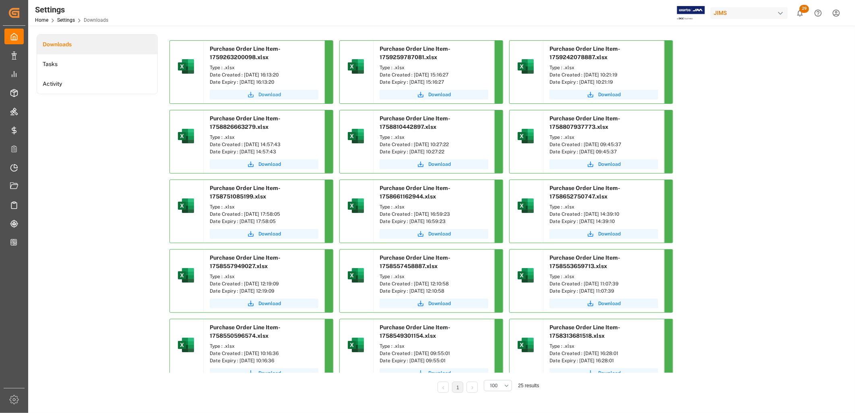
click at [270, 95] on span "Download" at bounding box center [269, 94] width 23 height 7
click at [272, 94] on span "Download" at bounding box center [269, 94] width 23 height 7
click at [253, 94] on icon "submit" at bounding box center [250, 94] width 7 height 7
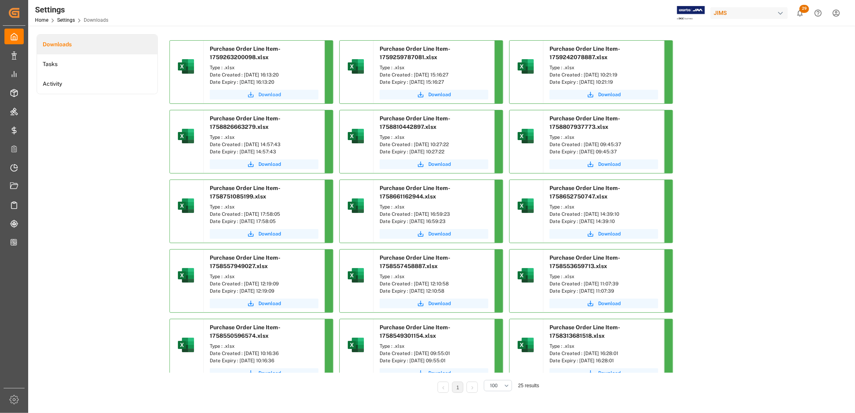
click at [270, 94] on span "Download" at bounding box center [269, 94] width 23 height 7
click at [250, 93] on icon "submit" at bounding box center [250, 94] width 7 height 7
click at [272, 74] on div "Date Created : 30-09-2025 16:13:20" at bounding box center [264, 74] width 109 height 7
click at [266, 90] on button "Download" at bounding box center [264, 95] width 109 height 10
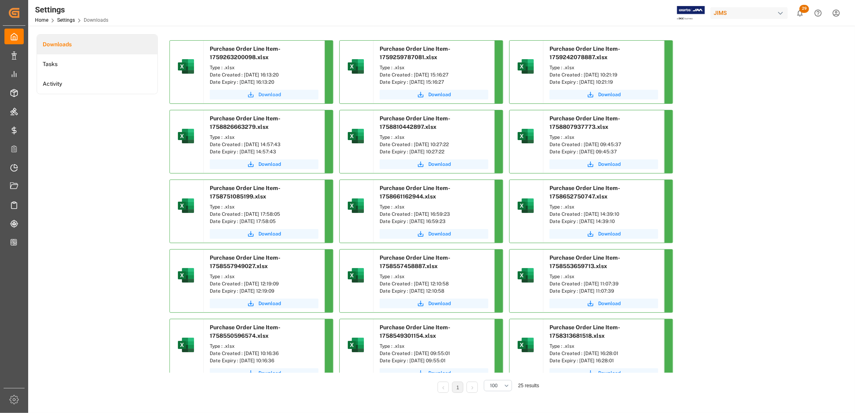
click at [268, 93] on span "Download" at bounding box center [269, 94] width 23 height 7
click at [247, 93] on button "Download" at bounding box center [264, 95] width 109 height 10
click at [263, 91] on span "Download" at bounding box center [269, 94] width 23 height 7
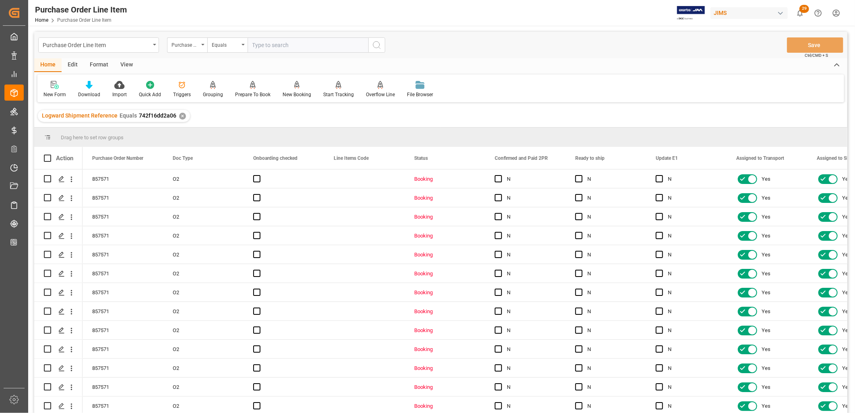
click at [128, 63] on div "View" at bounding box center [126, 65] width 25 height 14
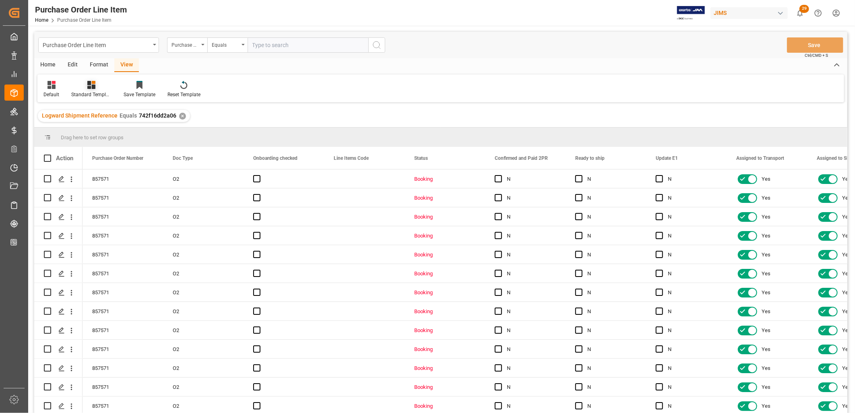
click at [95, 86] on icon at bounding box center [91, 85] width 8 height 8
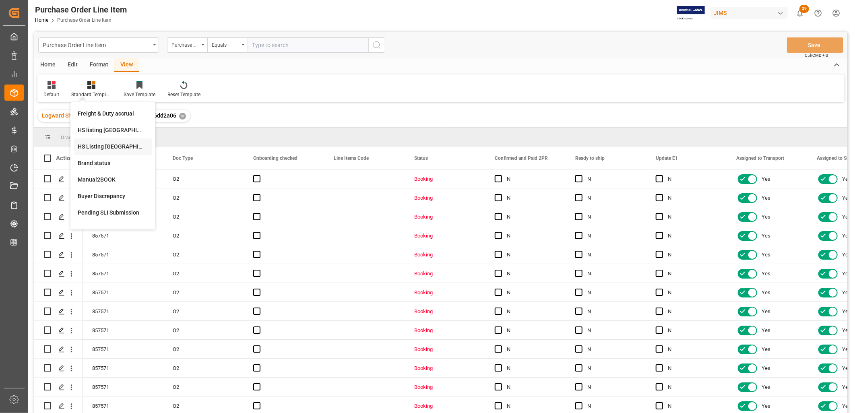
click at [120, 144] on div "HS Listing CANADA" at bounding box center [113, 146] width 70 height 8
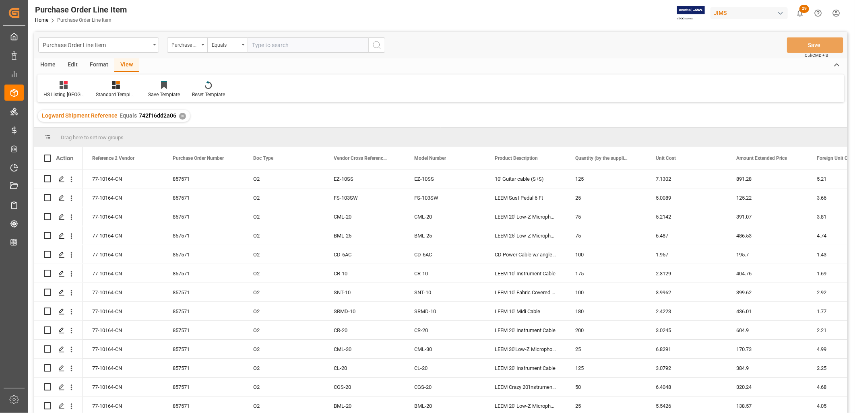
click at [47, 63] on div "Home" at bounding box center [47, 65] width 27 height 14
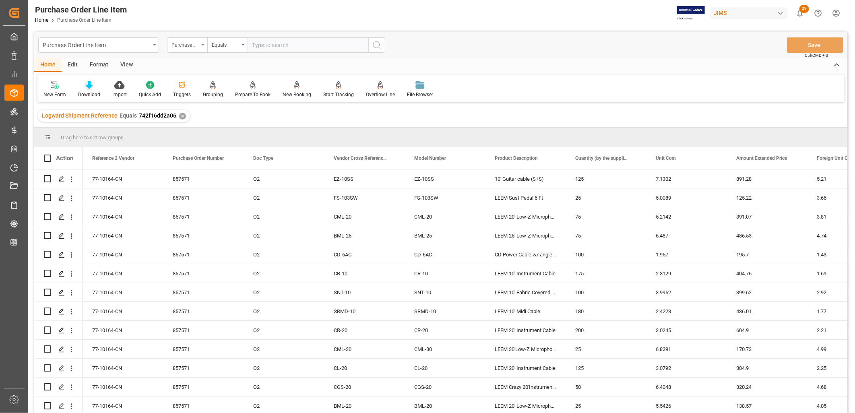
click at [89, 87] on icon at bounding box center [89, 85] width 7 height 8
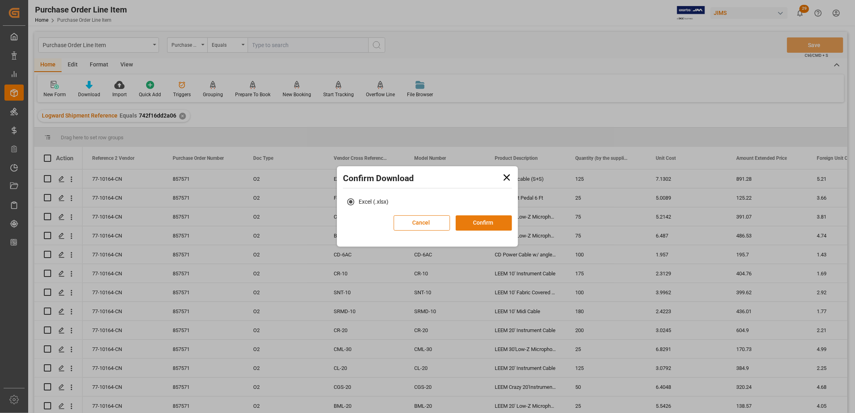
click at [493, 219] on button "Confirm" at bounding box center [484, 222] width 56 height 15
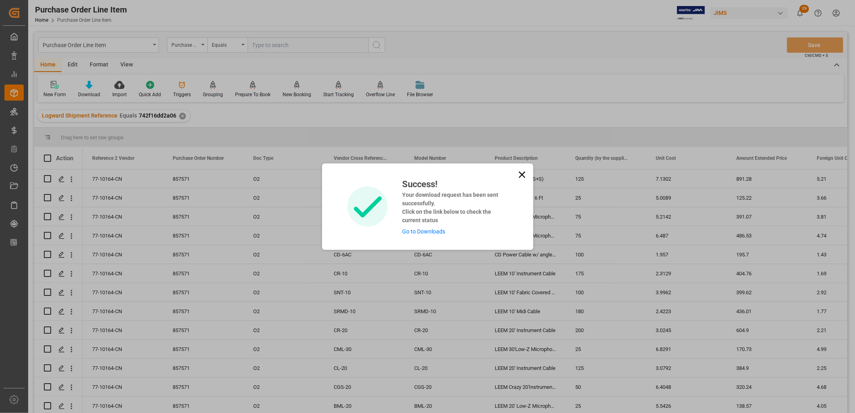
click at [412, 230] on link "Go to Downloads" at bounding box center [423, 231] width 43 height 6
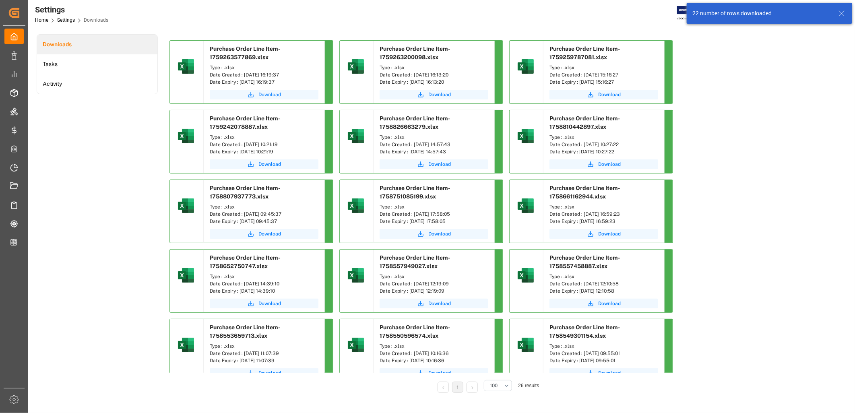
click at [261, 93] on span "Download" at bounding box center [269, 94] width 23 height 7
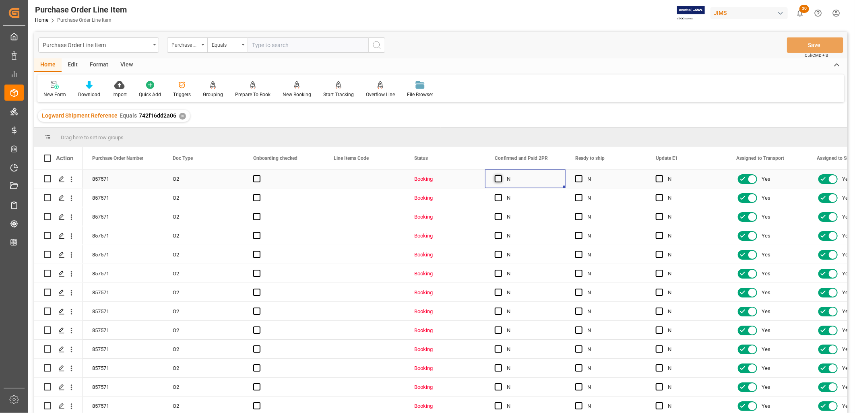
click at [500, 175] on span "Press SPACE to select this row." at bounding box center [498, 178] width 7 height 7
click at [501, 175] on input "Press SPACE to select this row." at bounding box center [501, 175] width 0 height 0
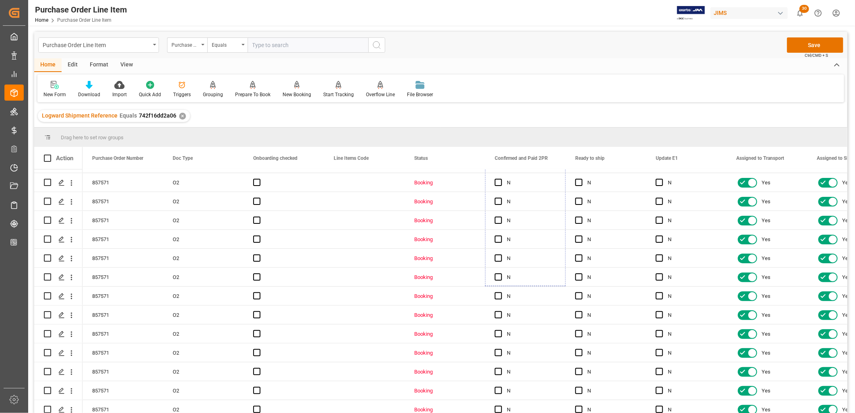
scroll to position [172, 0]
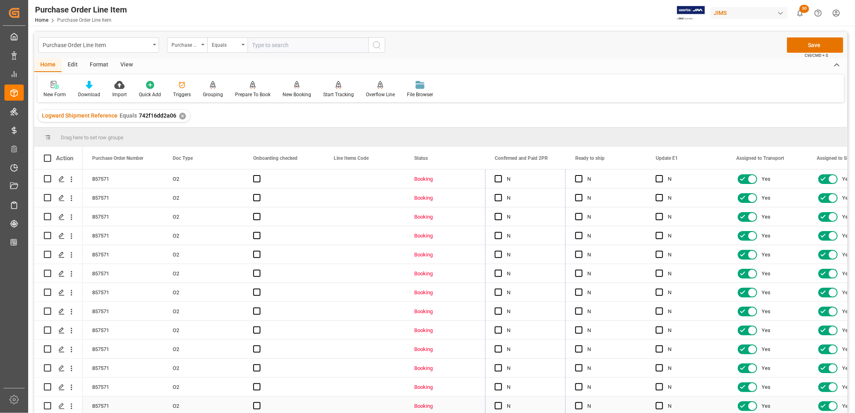
drag, startPoint x: 564, startPoint y: 187, endPoint x: 539, endPoint y: 403, distance: 217.6
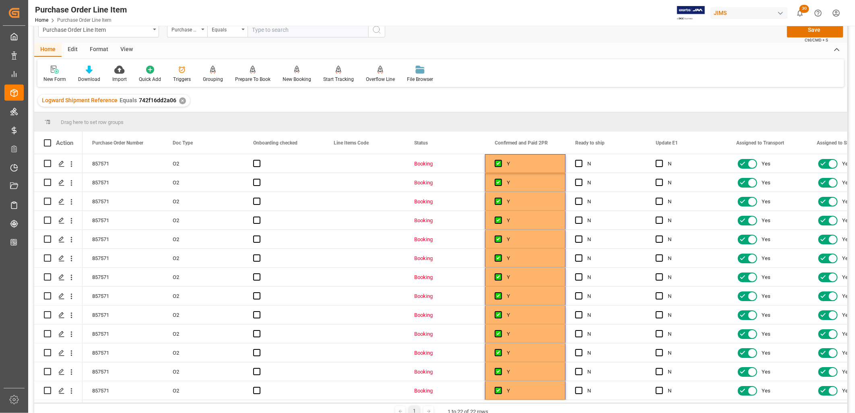
scroll to position [0, 0]
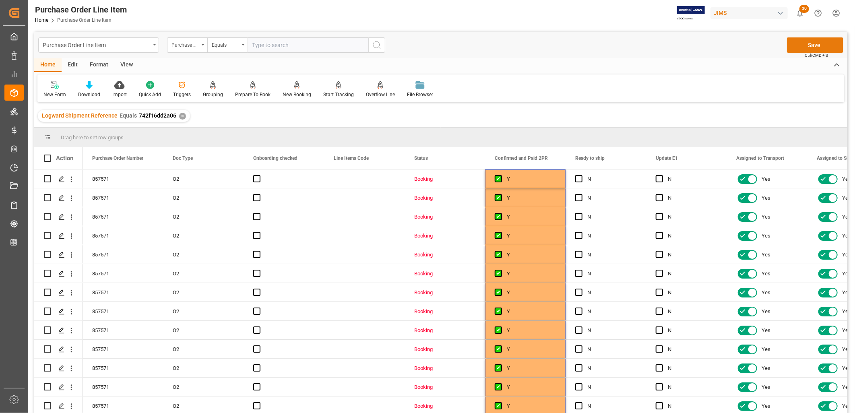
click at [808, 45] on button "Save" at bounding box center [815, 44] width 56 height 15
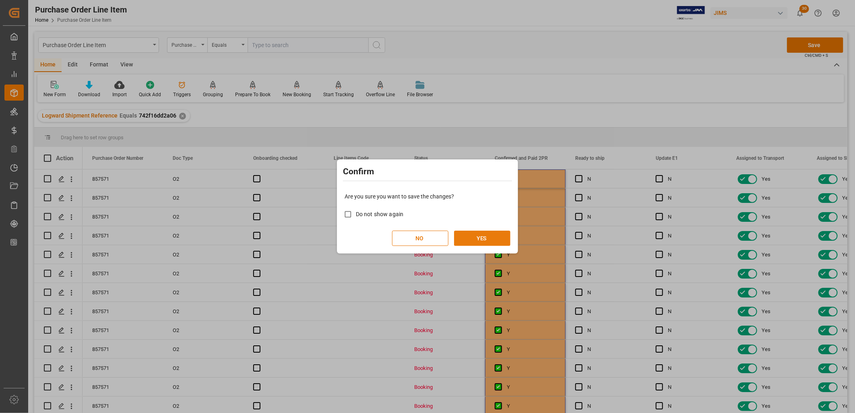
click at [483, 233] on button "YES" at bounding box center [482, 238] width 56 height 15
